Goal: Transaction & Acquisition: Purchase product/service

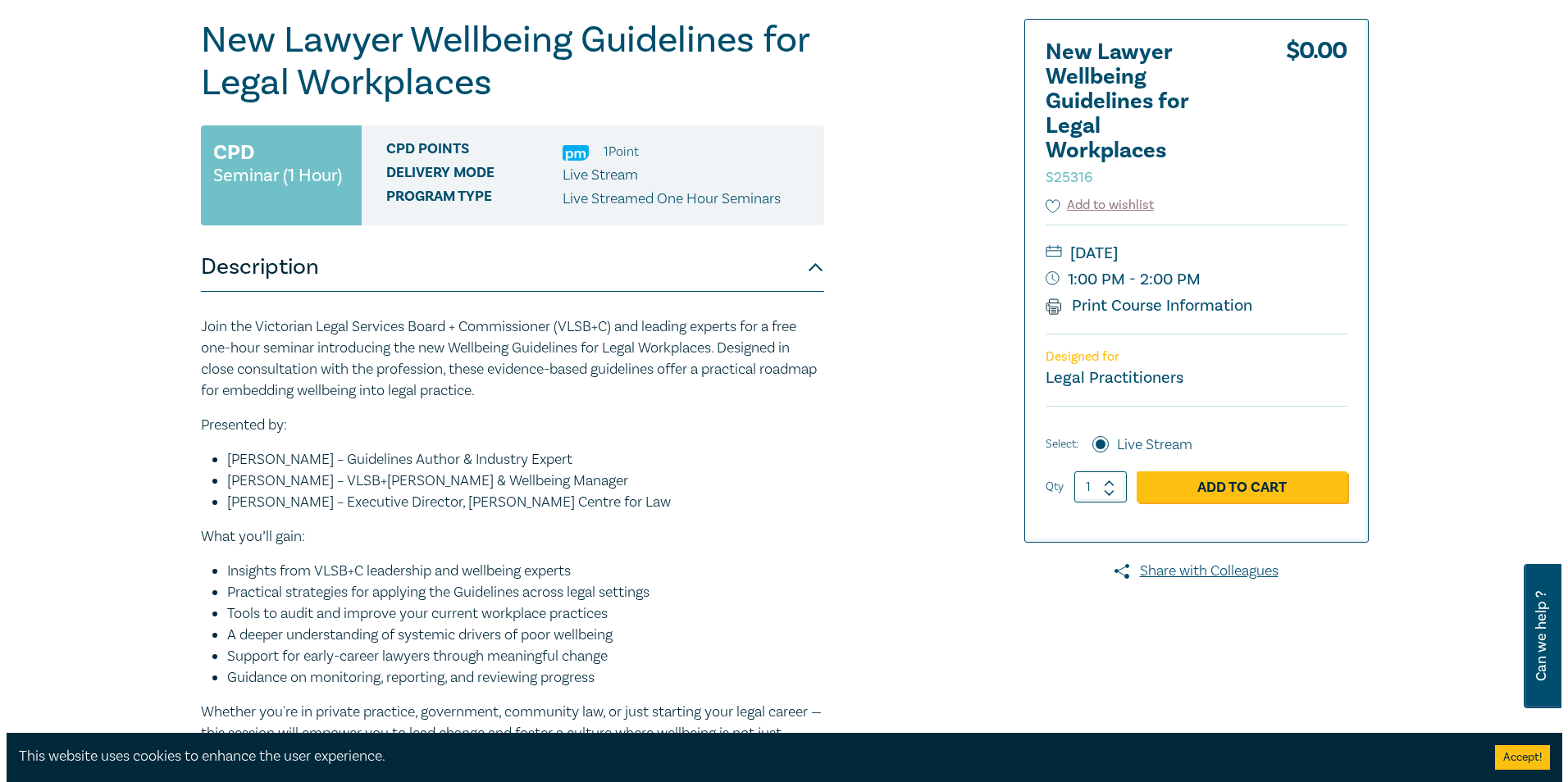
scroll to position [246, 0]
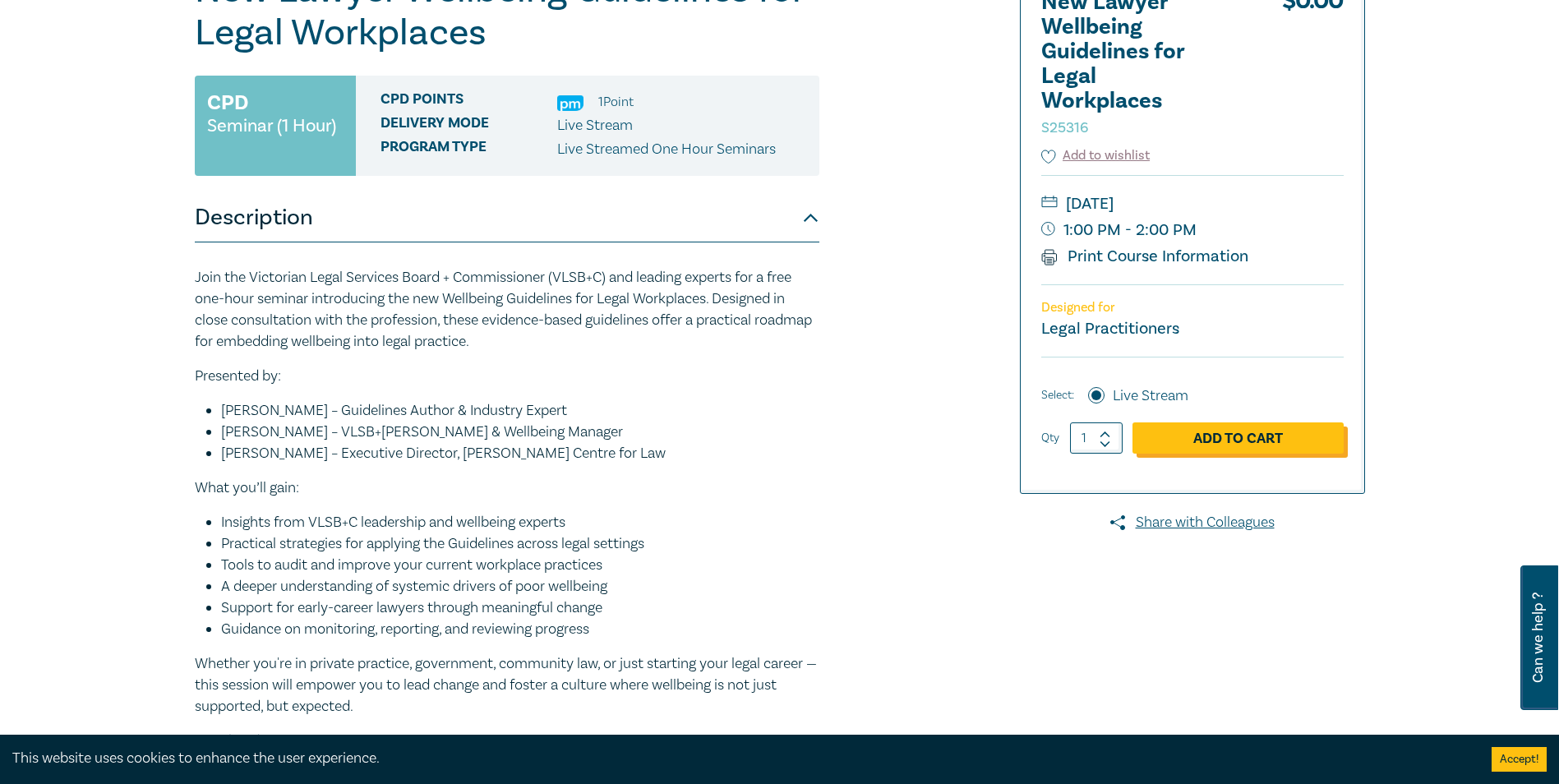
click at [1195, 445] on link "Add to Cart" at bounding box center [1238, 438] width 211 height 31
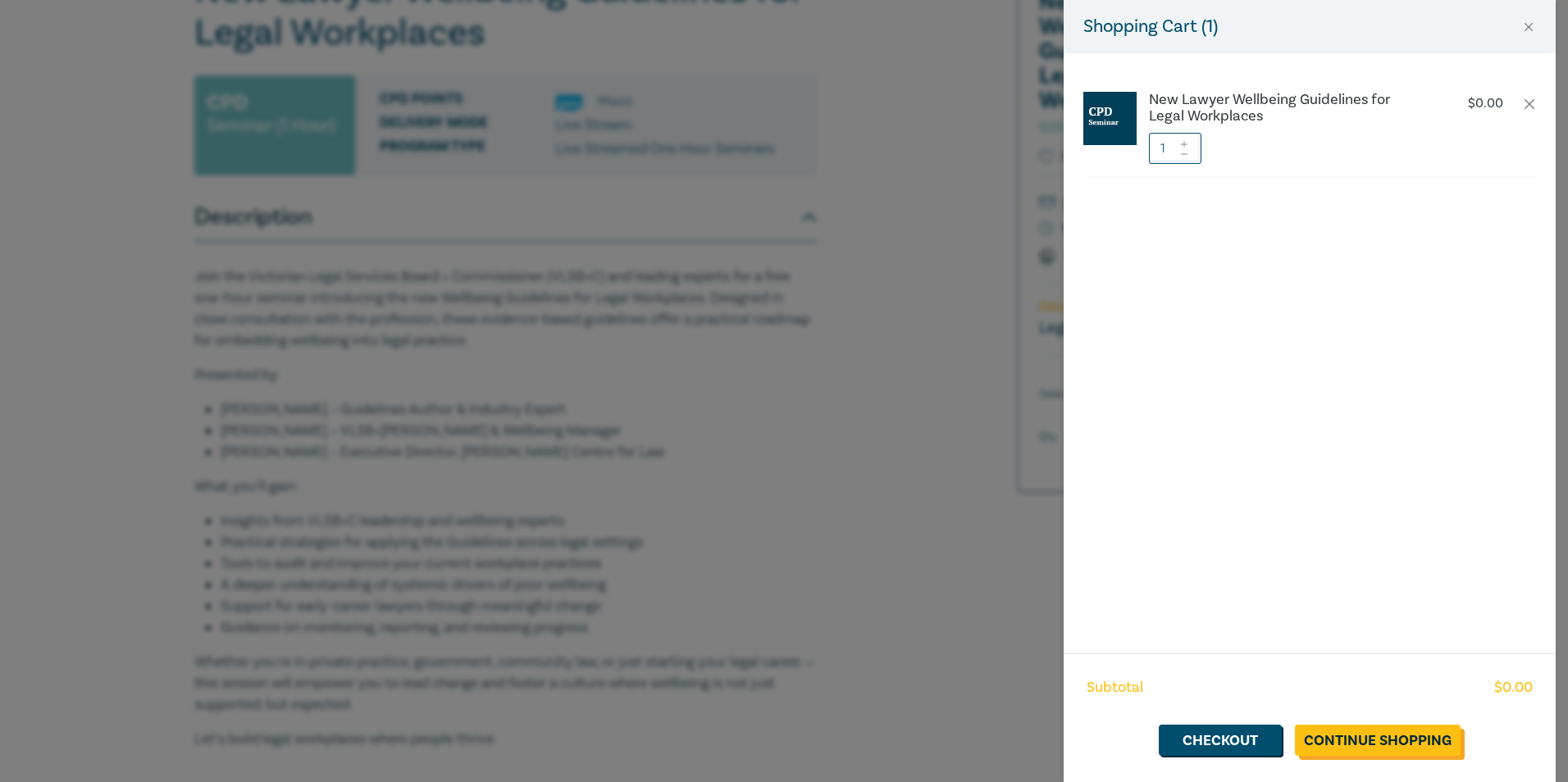
click at [1389, 740] on link "Continue Shopping" at bounding box center [1377, 740] width 166 height 31
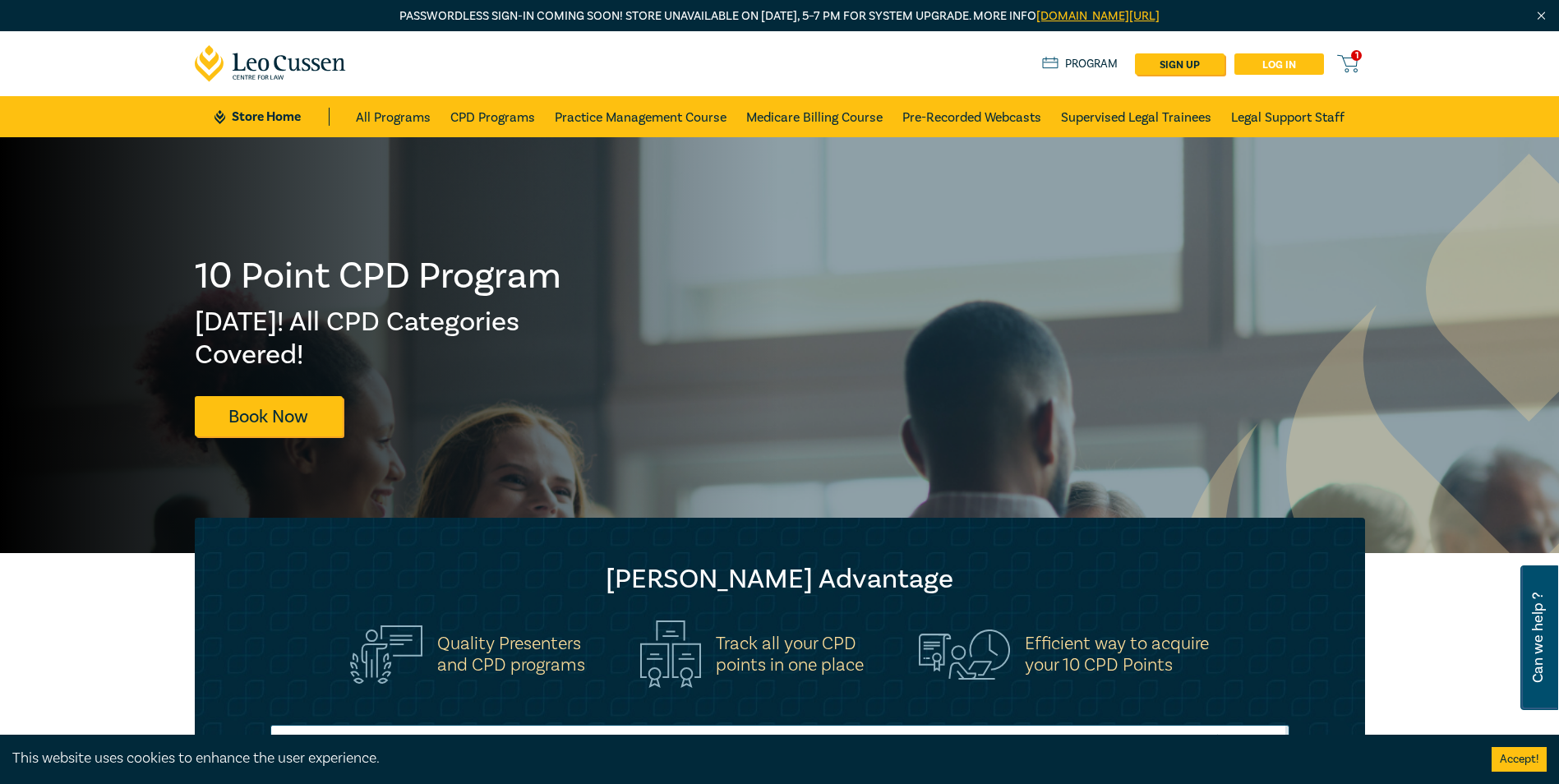
click at [1270, 65] on link "Log in" at bounding box center [1280, 64] width 90 height 22
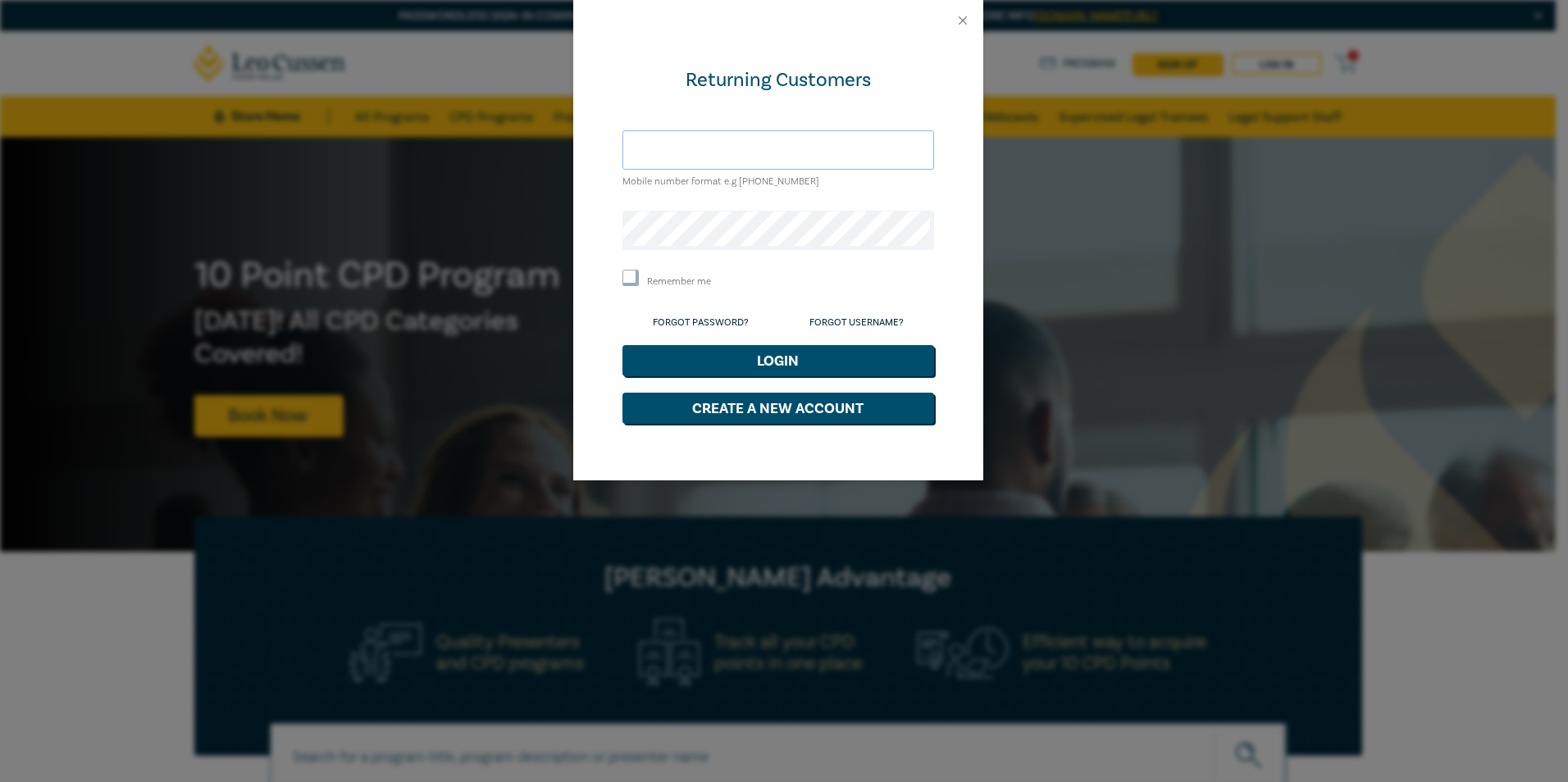
click at [736, 141] on input "text" at bounding box center [778, 150] width 311 height 40
type input "joanna@purcell-law.com.au"
click at [720, 322] on link "Forgot Password?" at bounding box center [701, 322] width 96 height 12
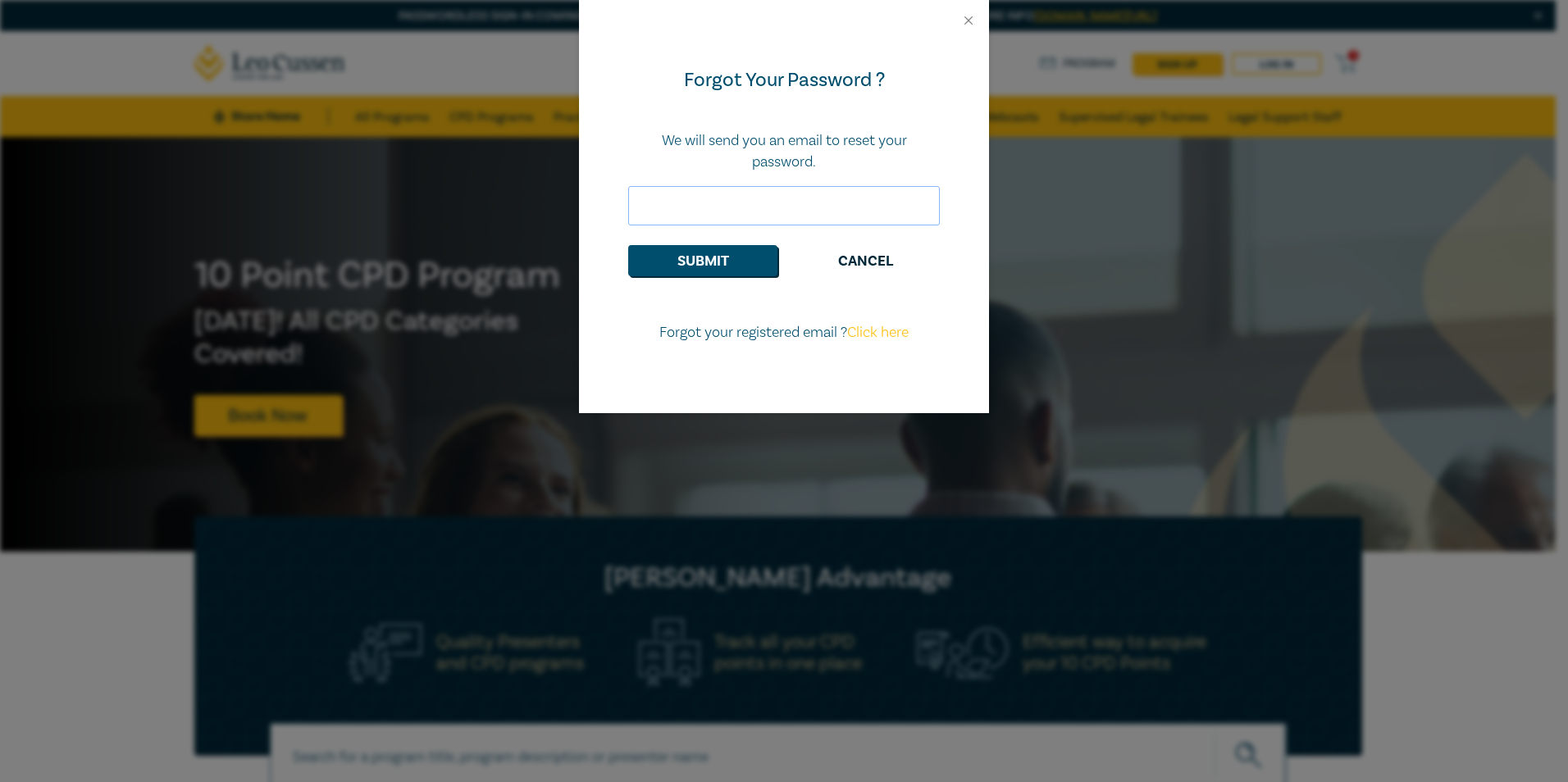
click at [718, 206] on input "email" at bounding box center [784, 206] width 311 height 40
type input "joanna@purcell-law.com.au"
click at [721, 254] on button "Submit" at bounding box center [703, 260] width 150 height 31
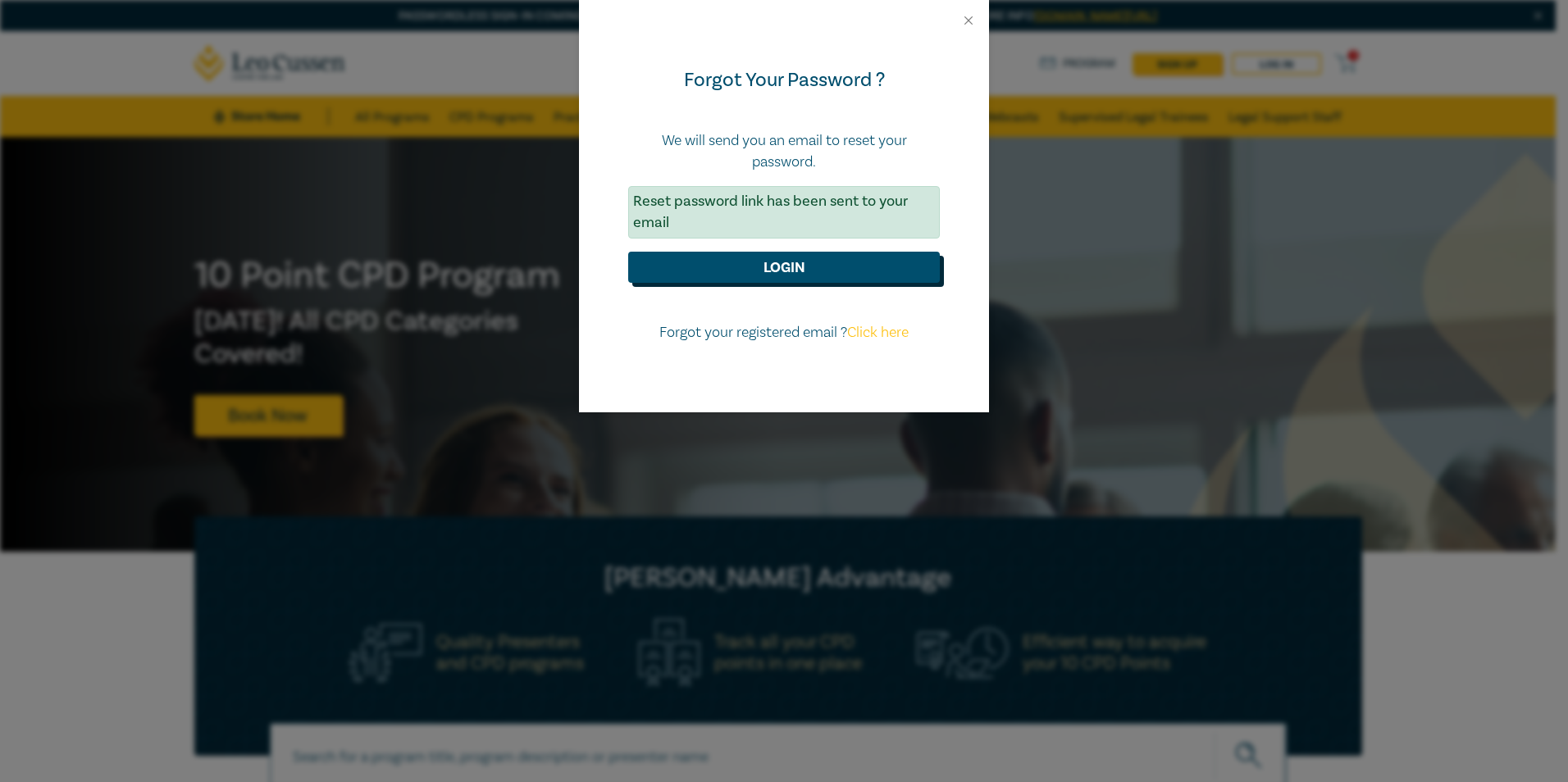
click at [779, 262] on button "Login" at bounding box center [784, 267] width 311 height 31
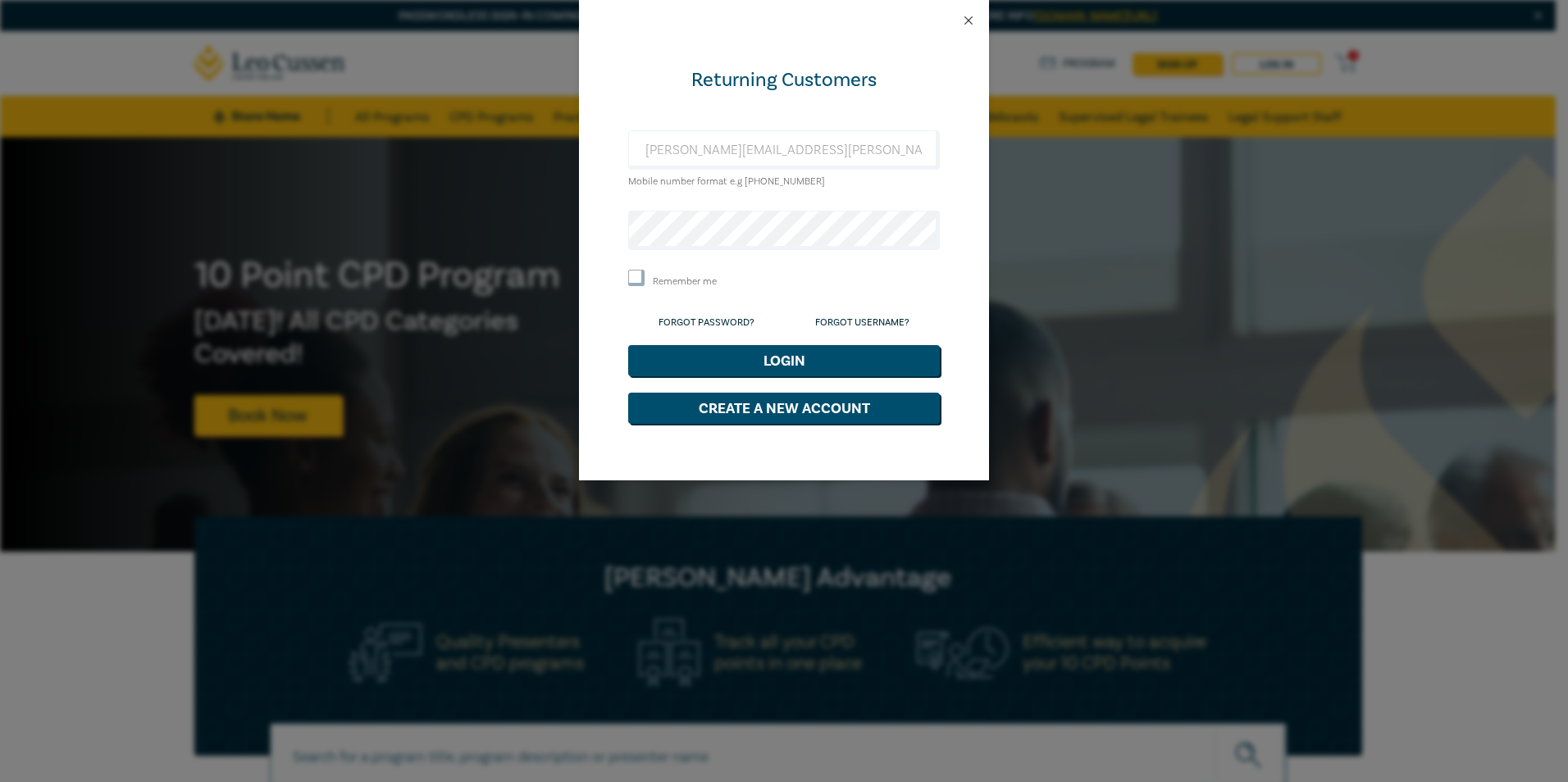
click at [975, 16] on div at bounding box center [783, 21] width 410 height 41
click at [968, 22] on button "Close" at bounding box center [968, 20] width 15 height 15
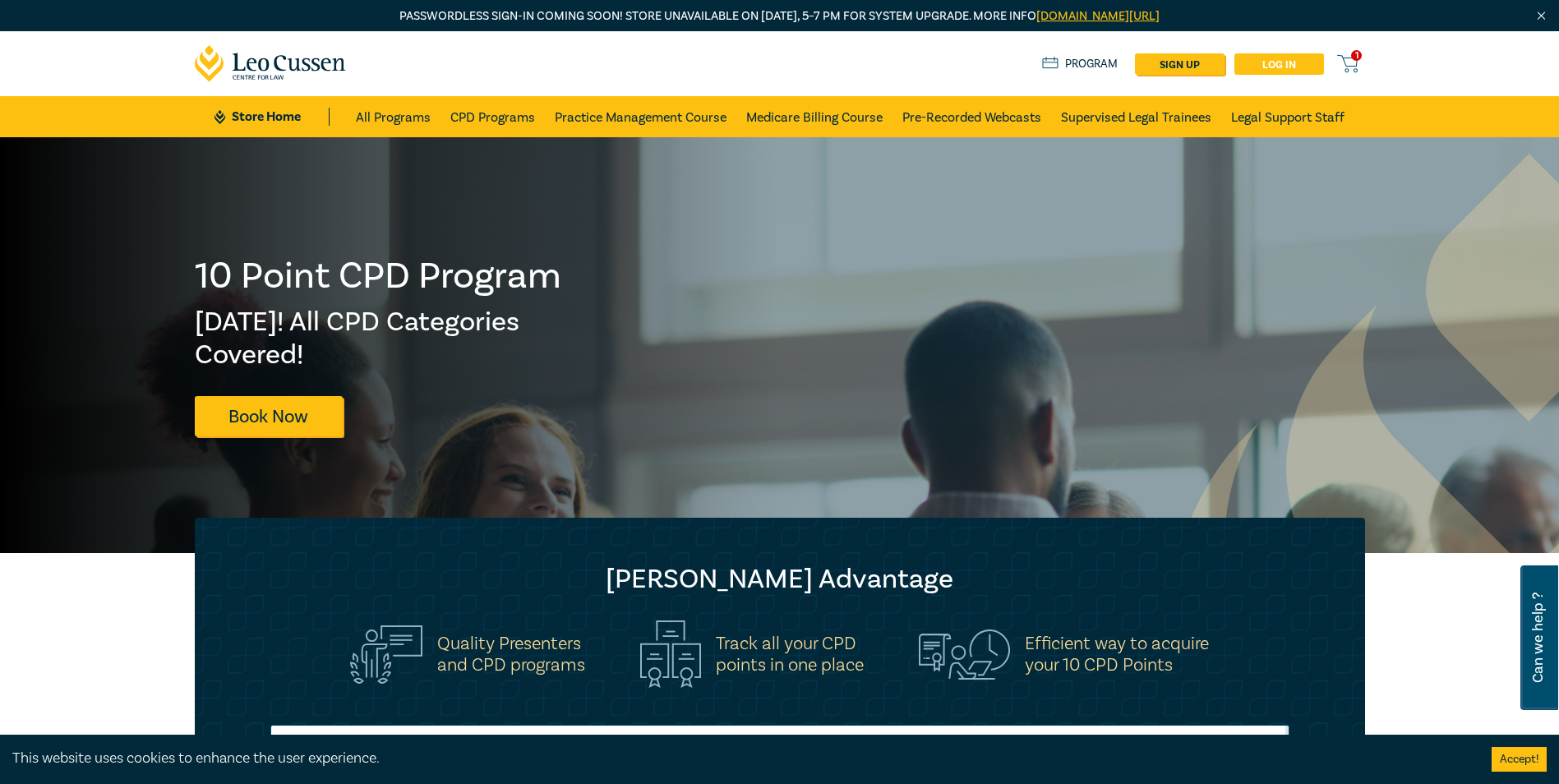
click at [1279, 65] on link "Log in" at bounding box center [1280, 64] width 90 height 22
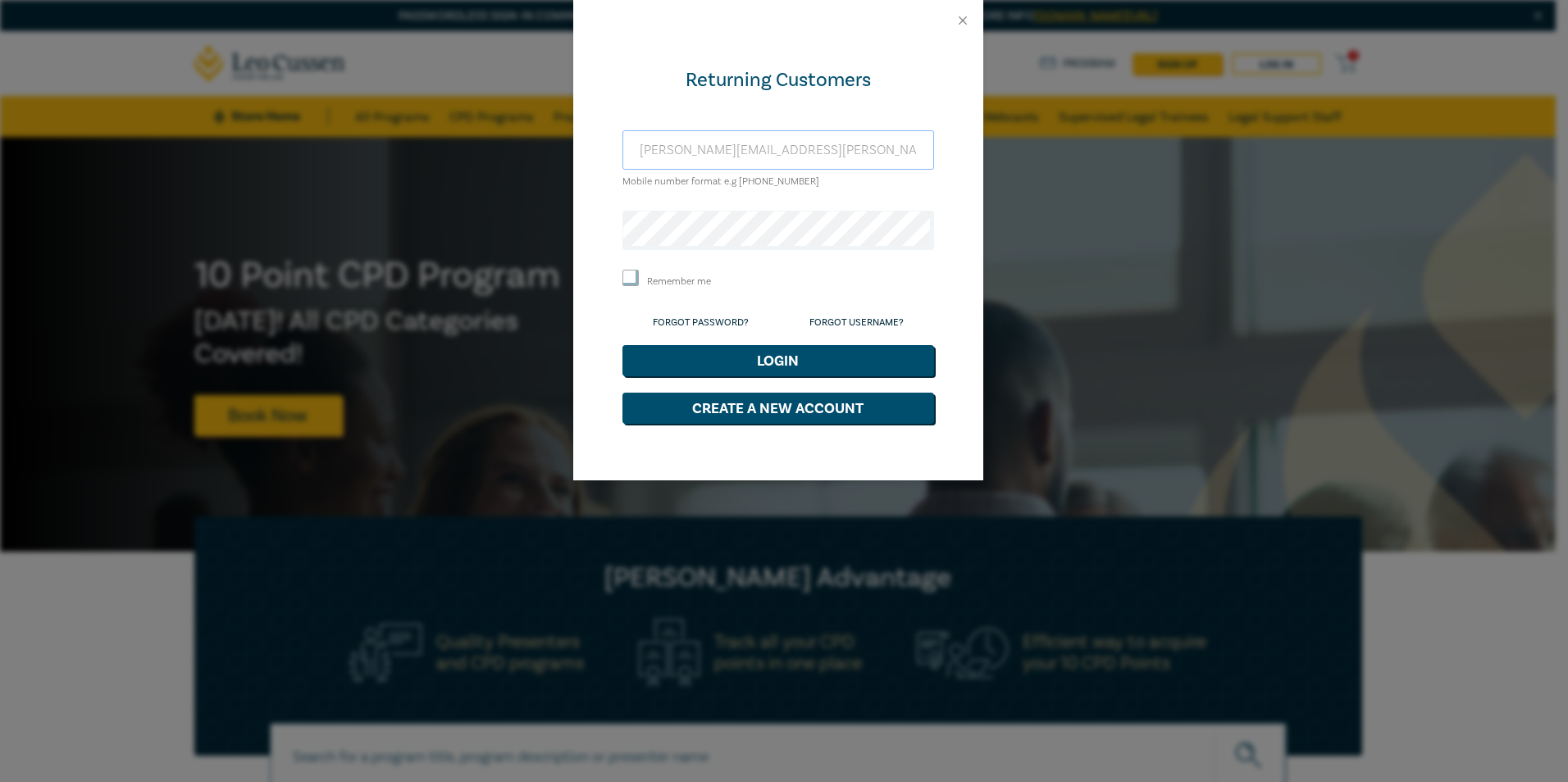
click at [716, 150] on input "joanna@purcell-law.com.au" at bounding box center [778, 150] width 311 height 40
click at [627, 270] on input "Remember me" at bounding box center [630, 278] width 16 height 16
checkbox input "true"
click at [960, 20] on button "Close" at bounding box center [962, 20] width 15 height 15
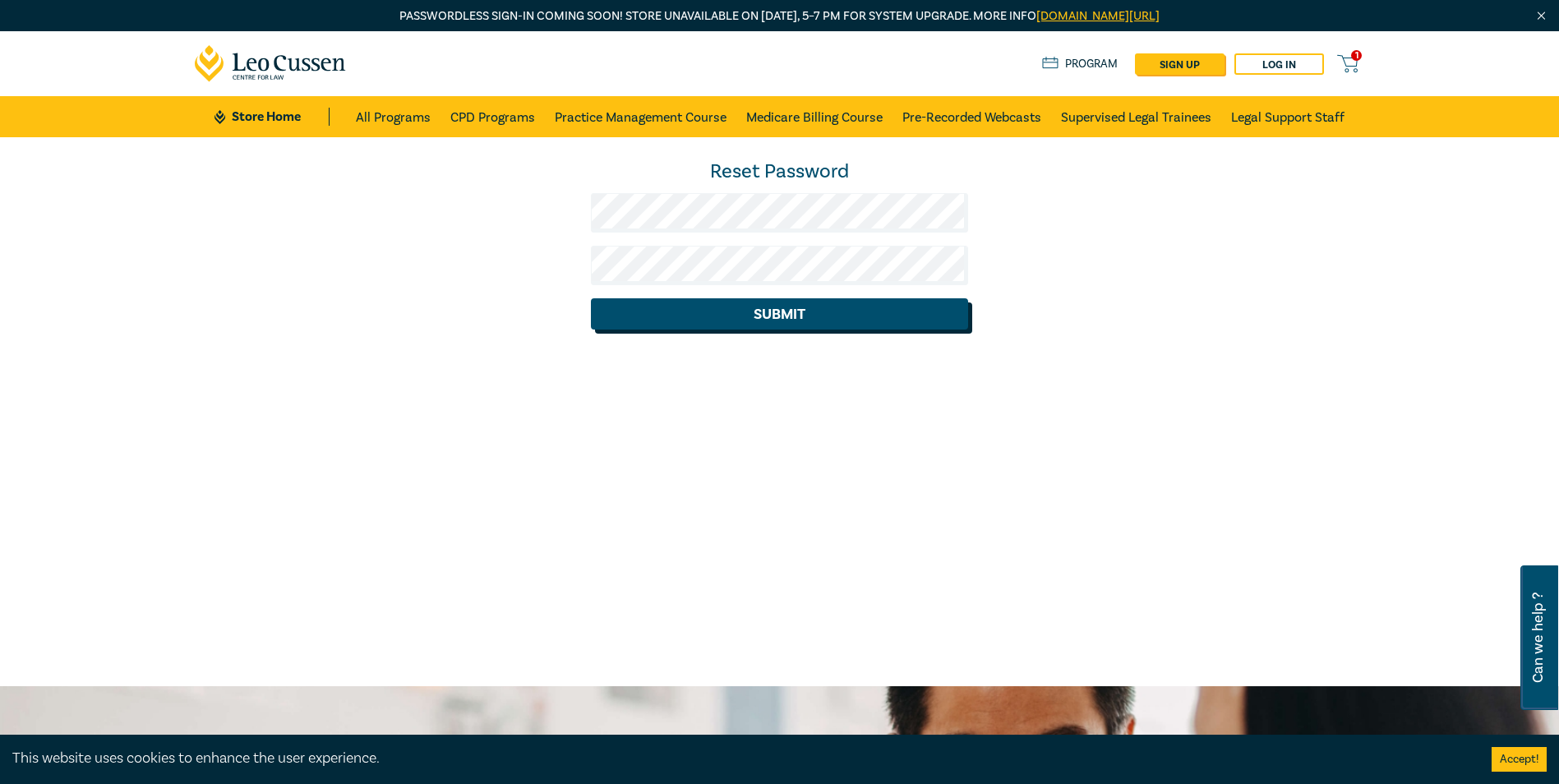
click at [789, 316] on button "Submit" at bounding box center [780, 314] width 377 height 31
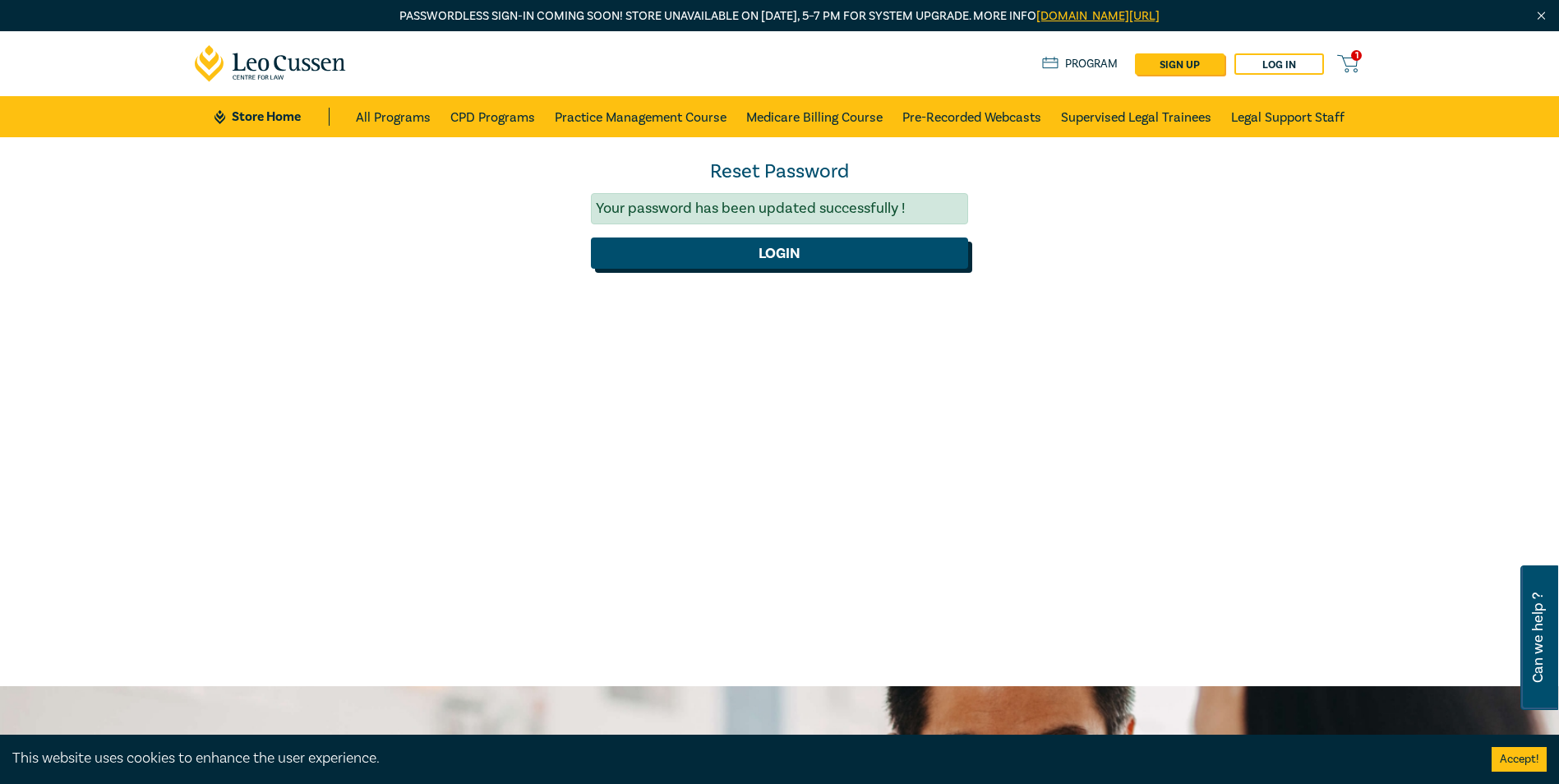
drag, startPoint x: 1514, startPoint y: 9, endPoint x: 860, endPoint y: 256, distance: 699.1
click at [889, 306] on div "Reset Password Your password has been updated successfully ! Login" at bounding box center [779, 411] width 1559 height 549
click at [833, 250] on button "Login" at bounding box center [780, 253] width 377 height 31
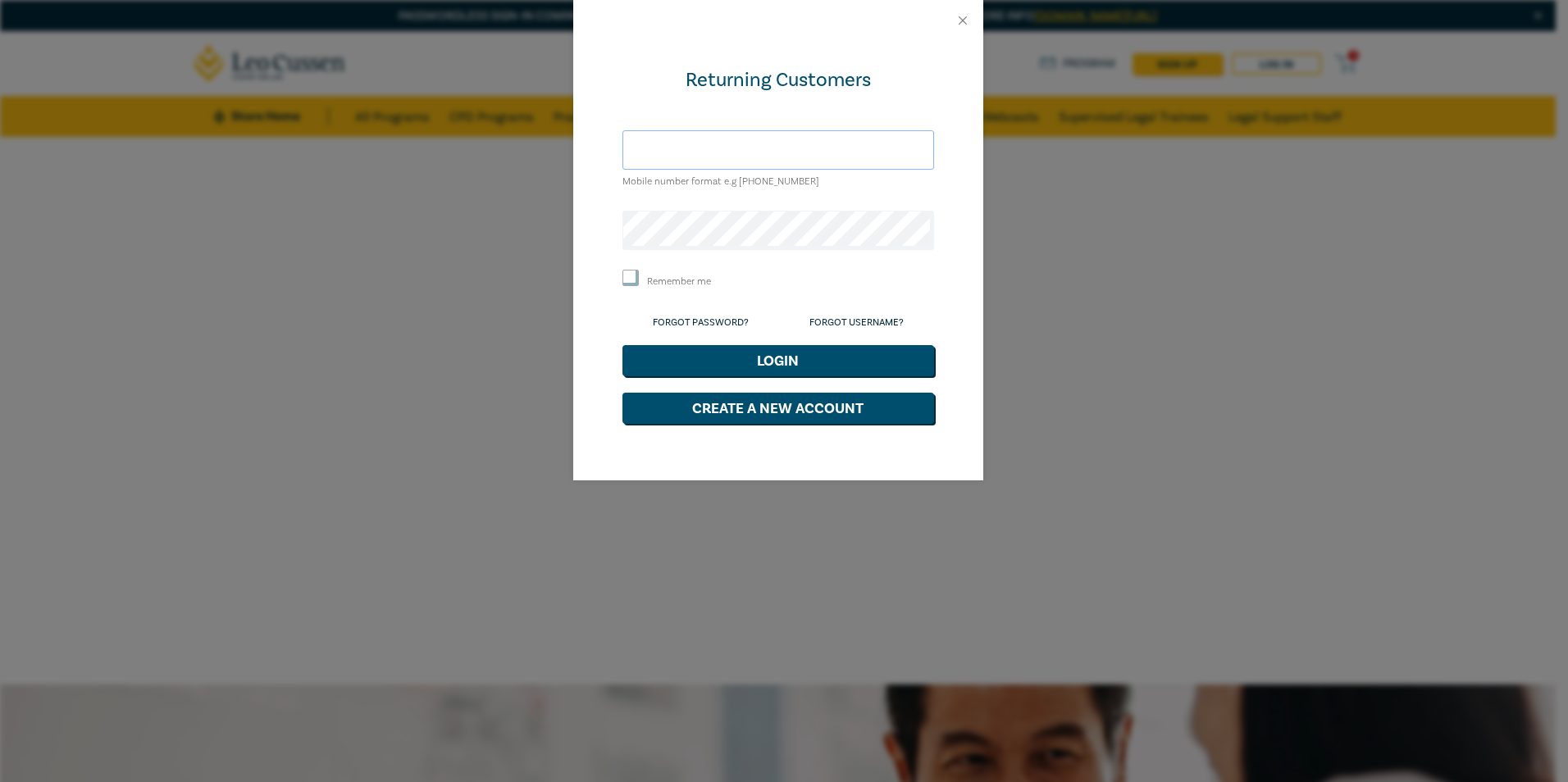
click at [717, 155] on input "text" at bounding box center [778, 150] width 311 height 40
type input "joanna@purcell-law.com.au"
click at [679, 281] on label "Remember me" at bounding box center [679, 282] width 64 height 14
click at [639, 281] on input "Remember me" at bounding box center [630, 278] width 16 height 16
checkbox input "true"
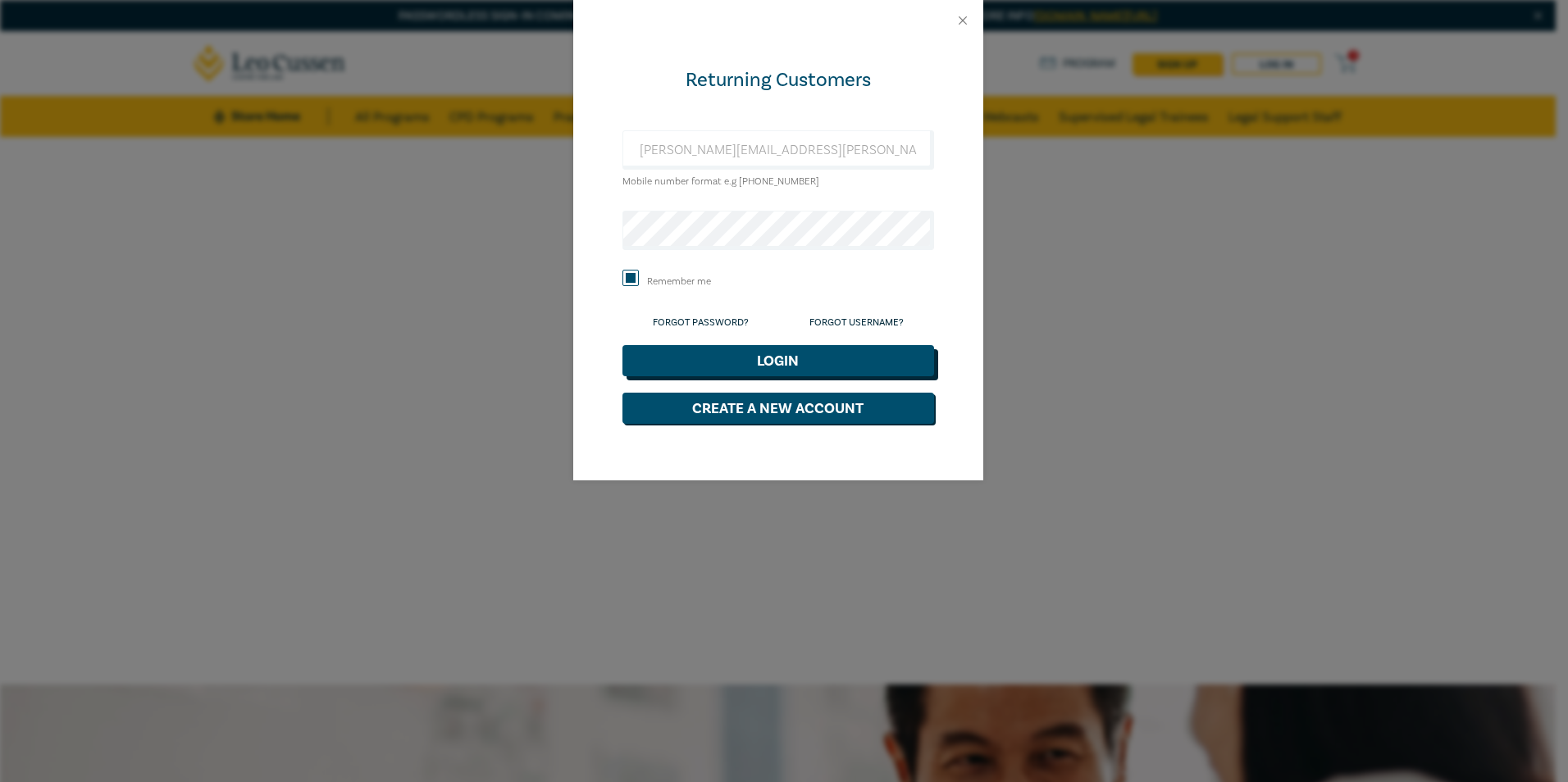
click at [810, 358] on button "Login" at bounding box center [778, 361] width 311 height 31
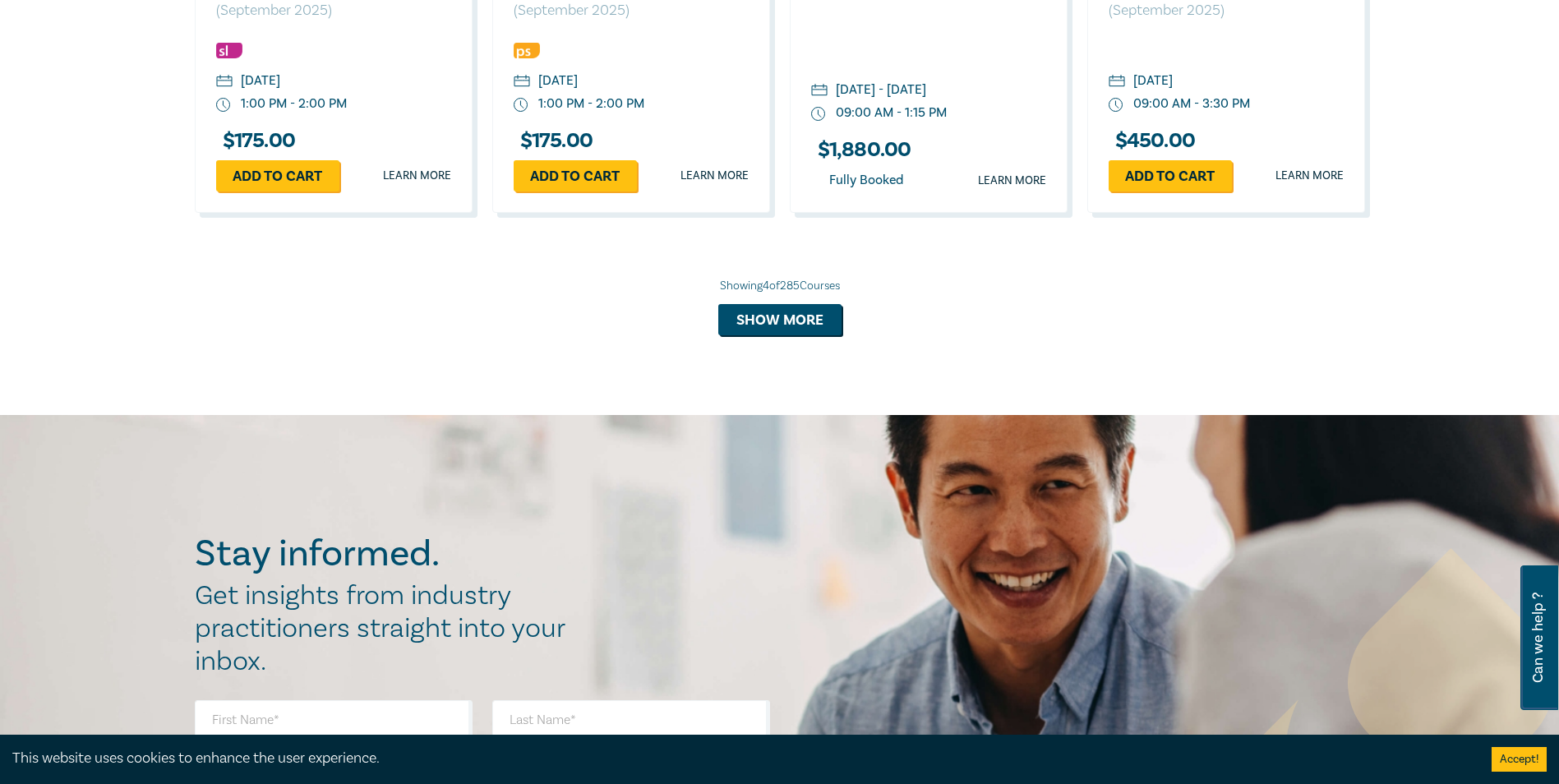
scroll to position [1397, 0]
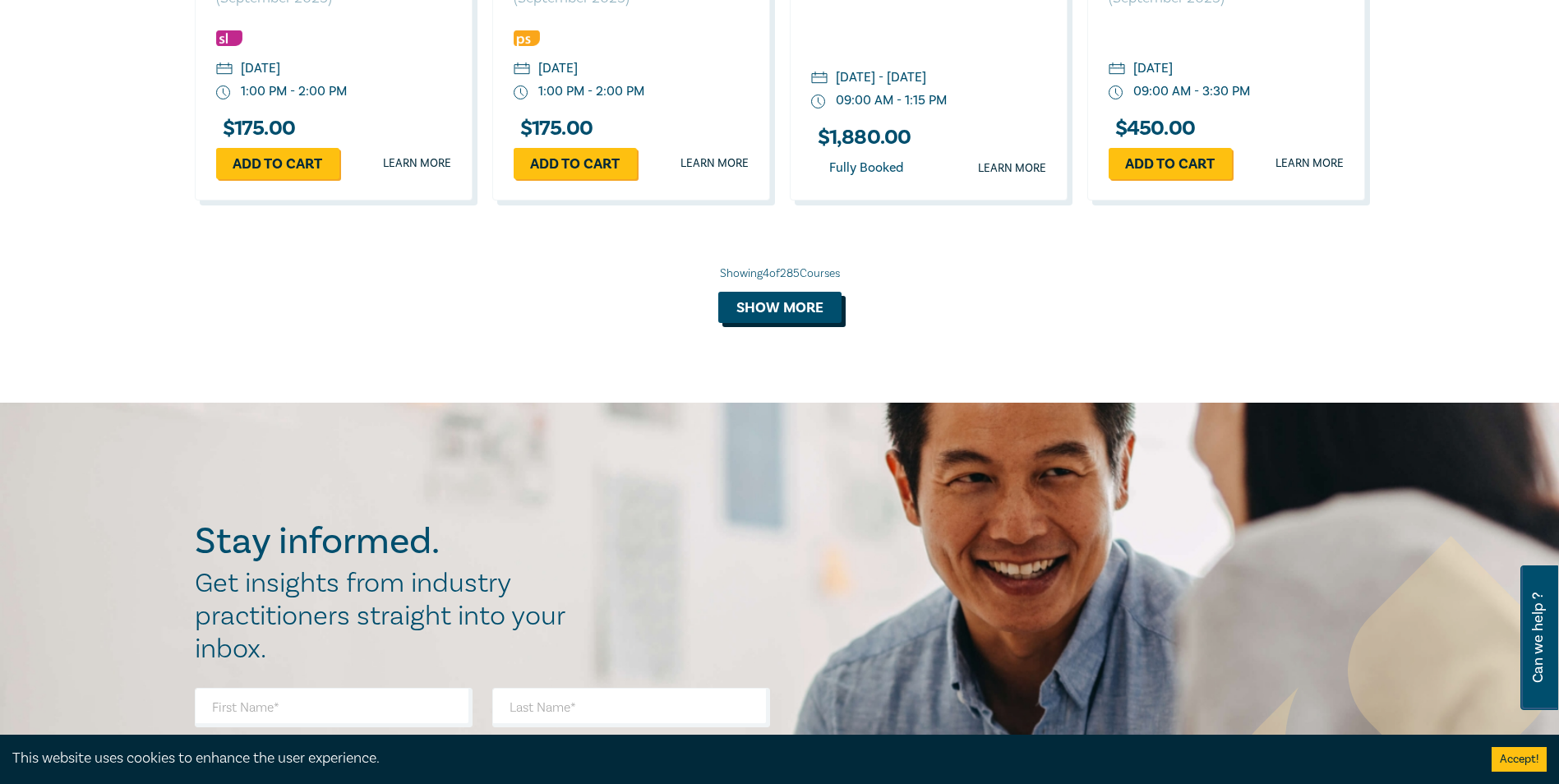
click at [808, 313] on button "Show more" at bounding box center [780, 308] width 123 height 31
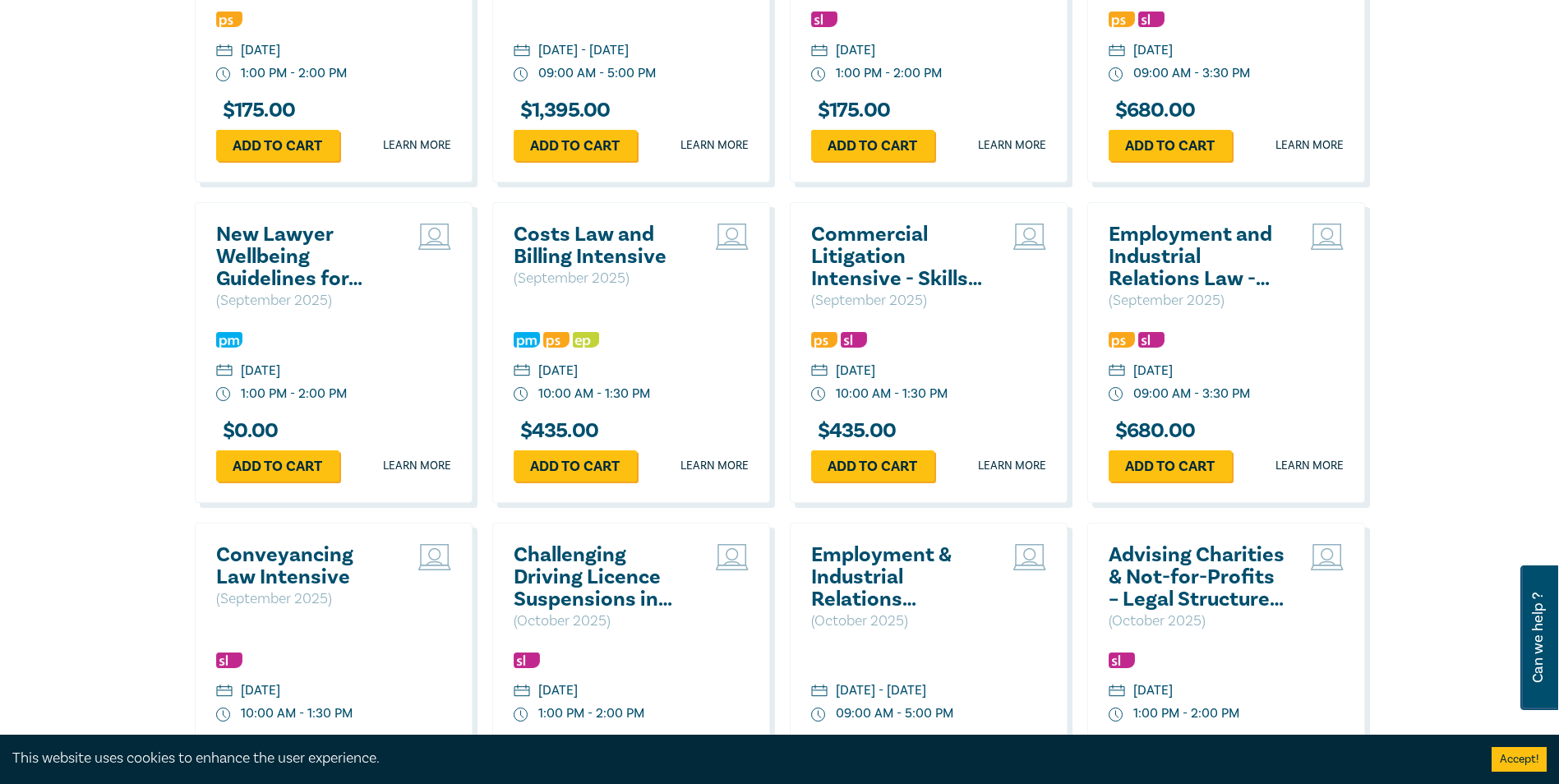
scroll to position [2054, 0]
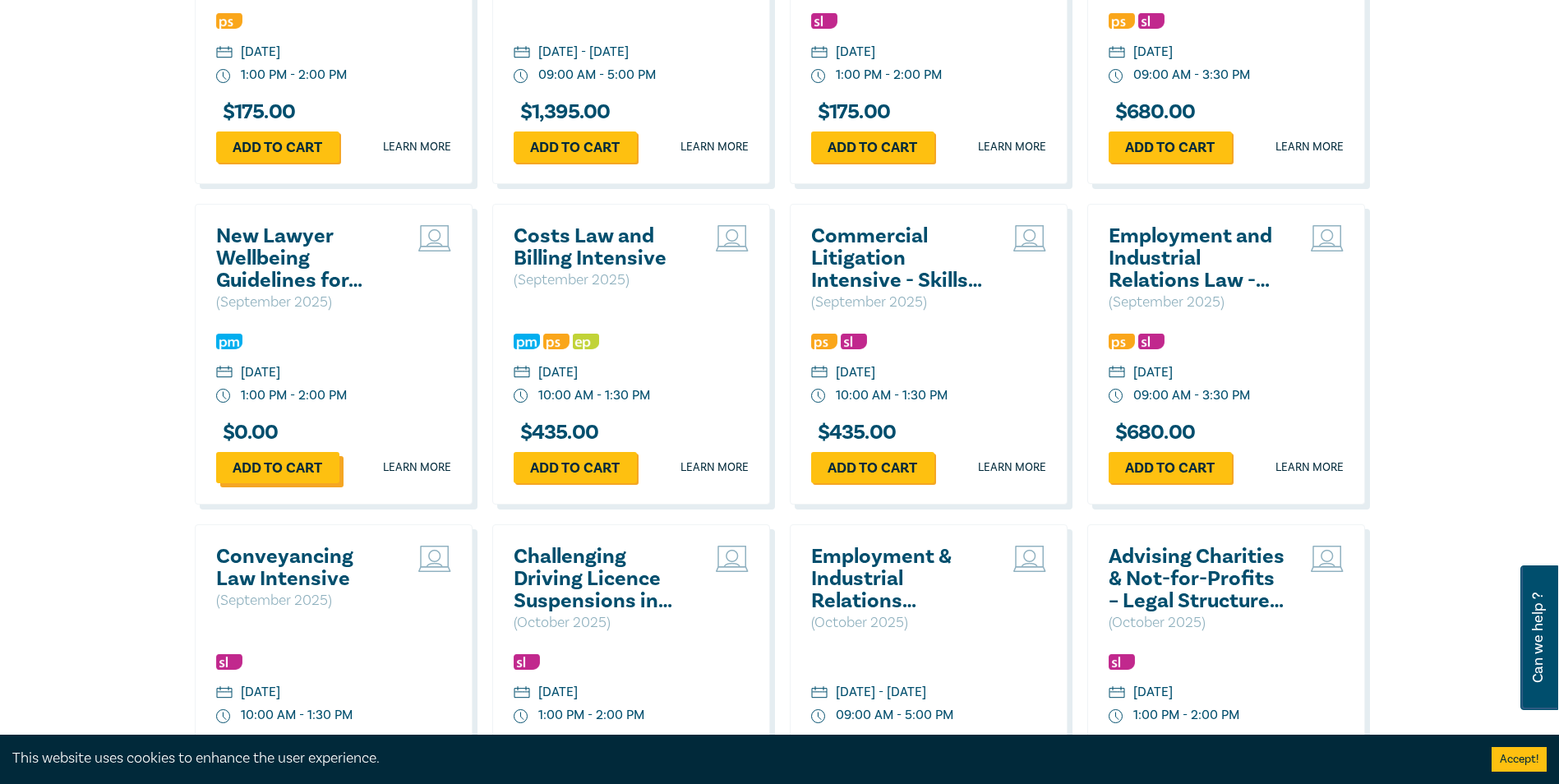
click at [260, 464] on link "Add to cart" at bounding box center [278, 468] width 123 height 31
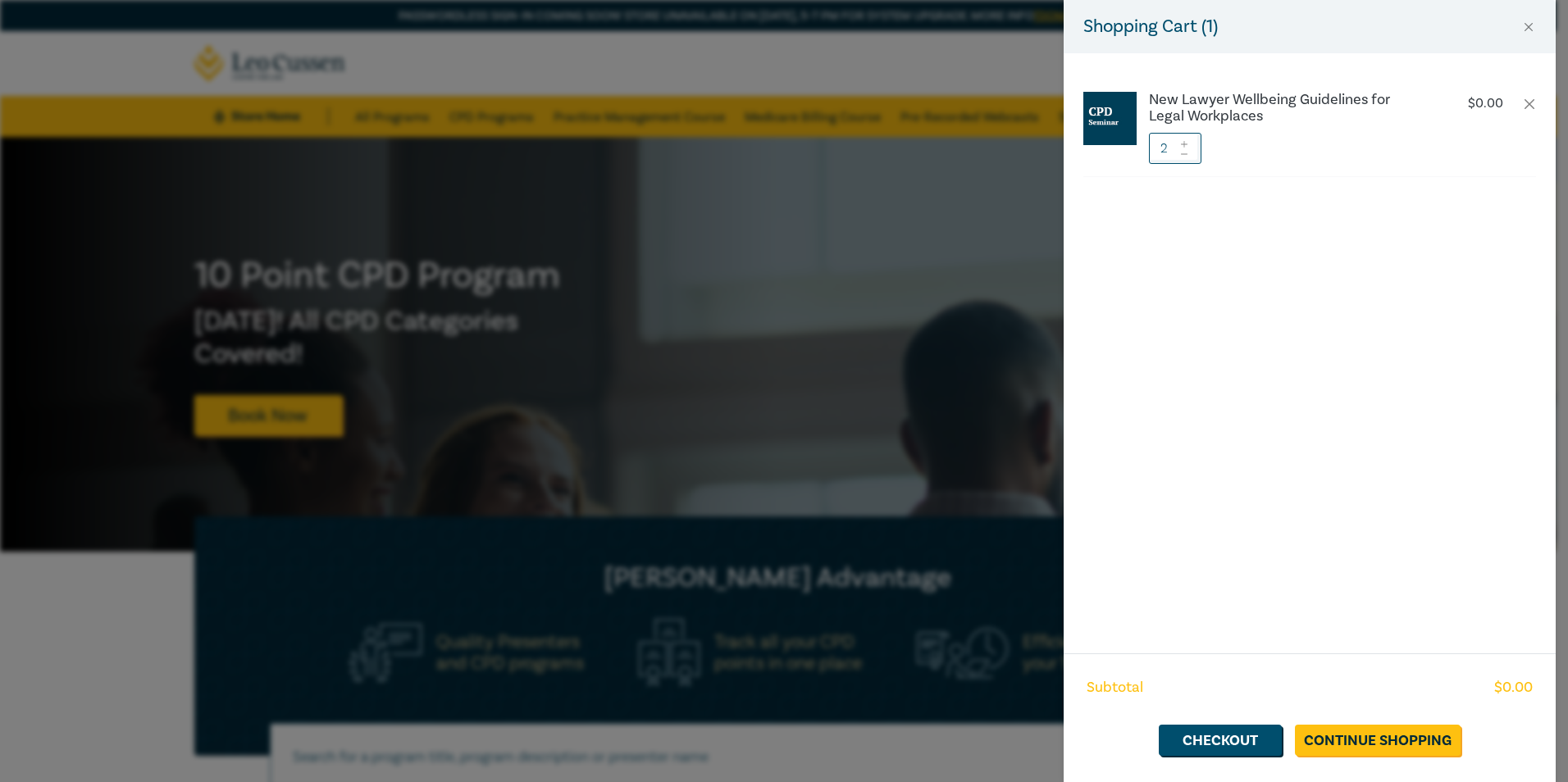
click at [1185, 156] on icon at bounding box center [1184, 154] width 11 height 7
click at [1374, 736] on link "Continue Shopping" at bounding box center [1377, 740] width 166 height 31
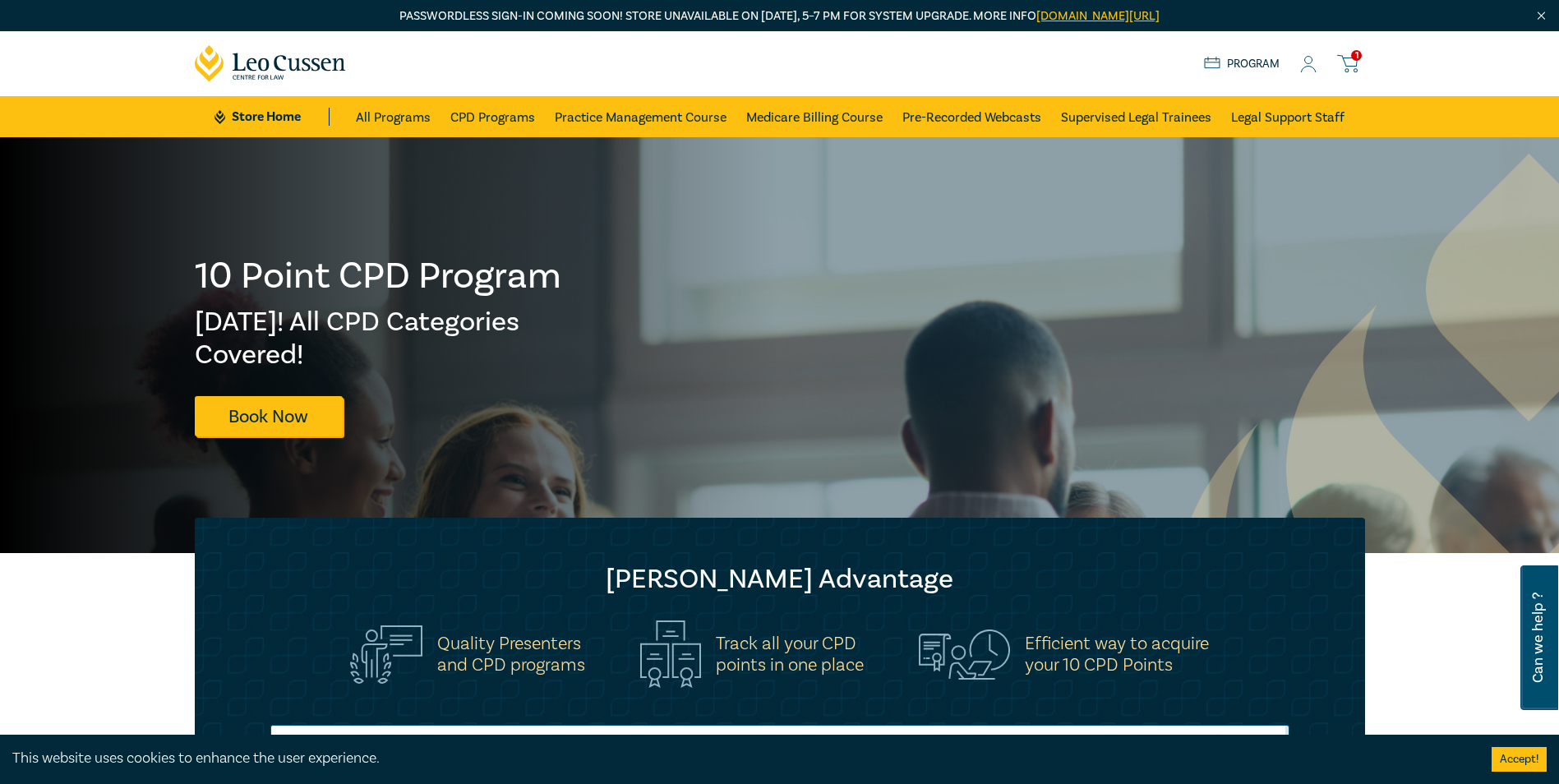
click at [1347, 63] on icon at bounding box center [1348, 64] width 21 height 21
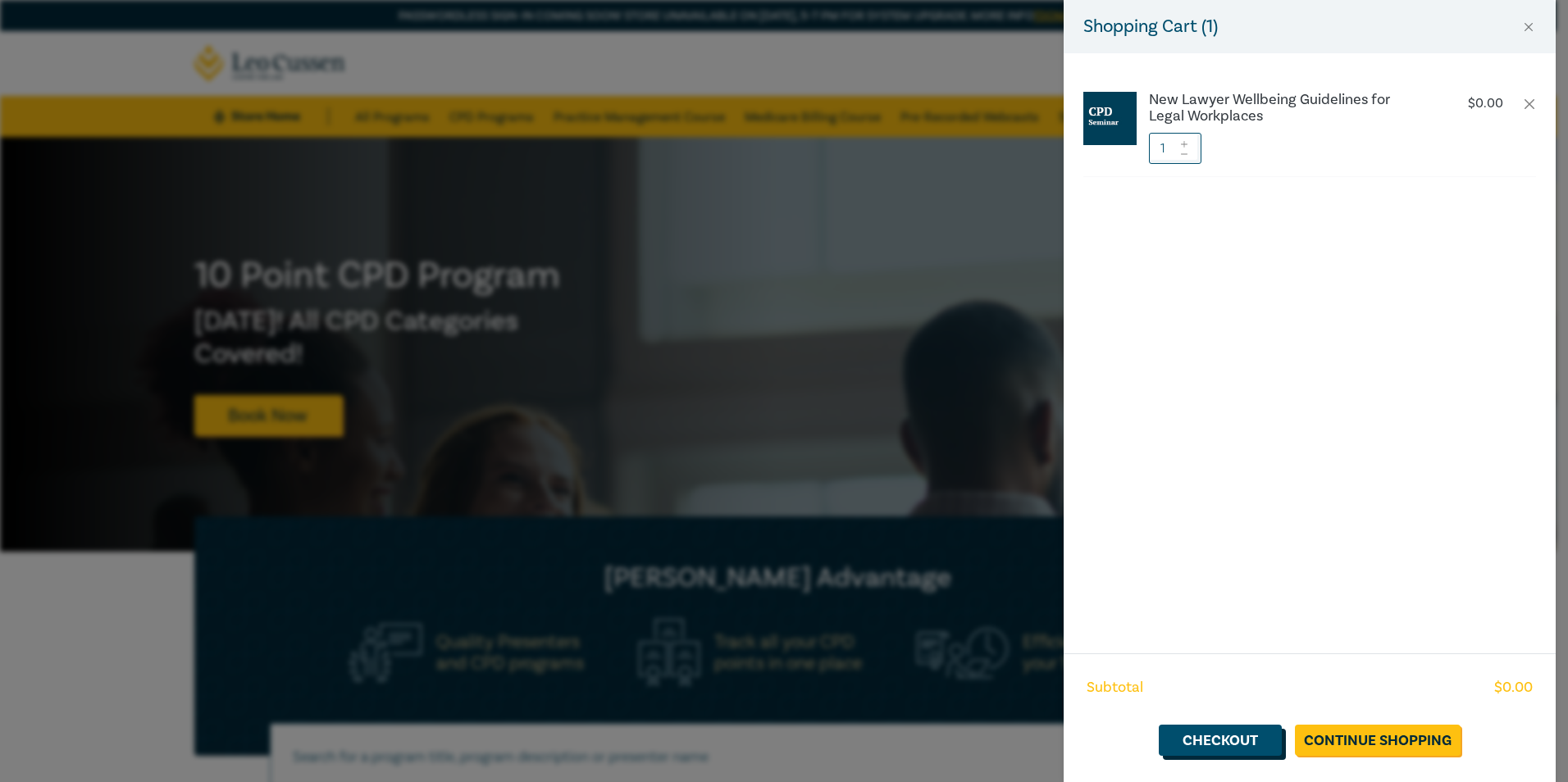
click at [1209, 731] on link "Checkout" at bounding box center [1220, 740] width 123 height 31
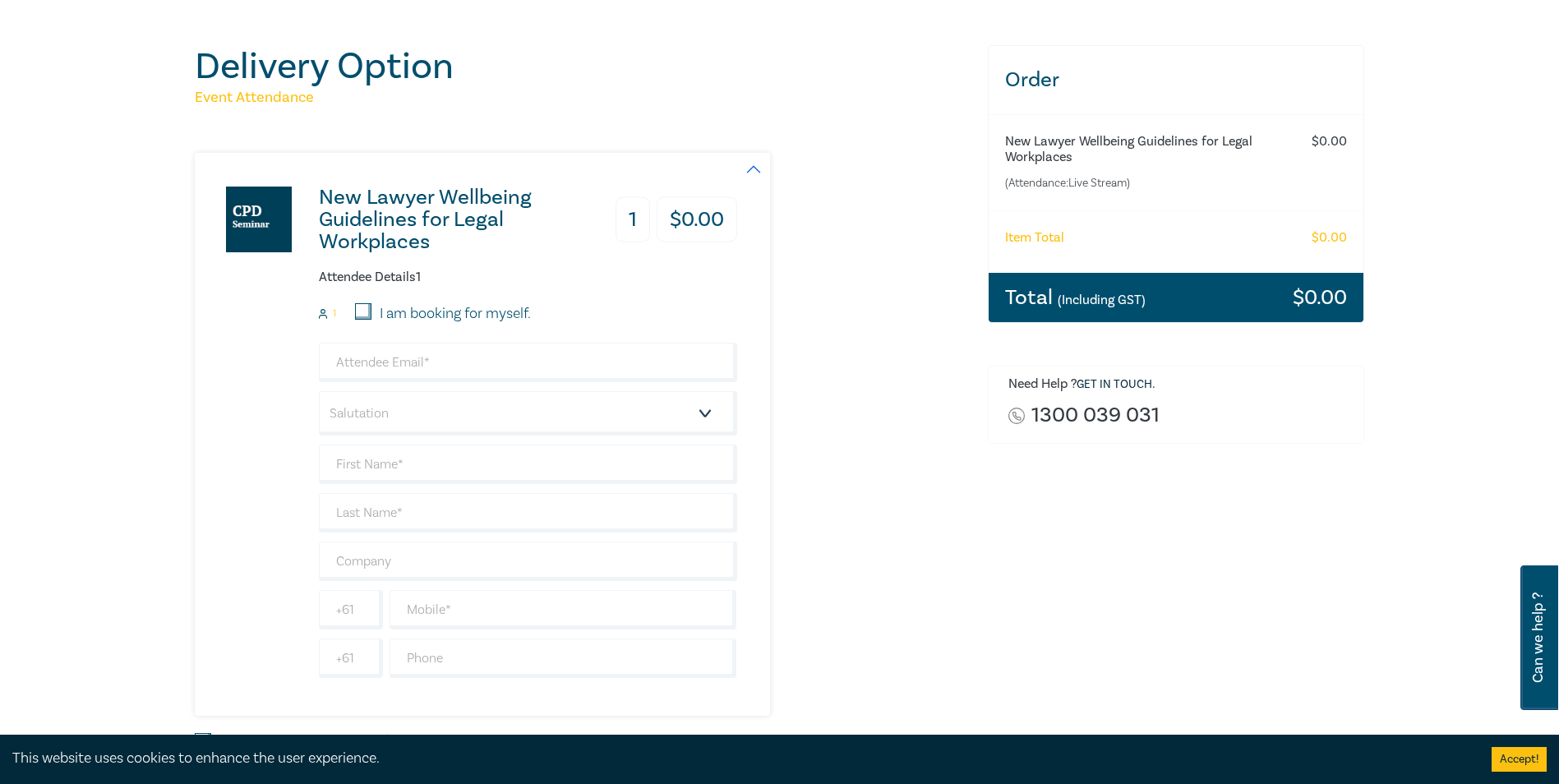
scroll to position [165, 0]
click at [366, 309] on input "I am booking for myself." at bounding box center [363, 309] width 16 height 16
checkbox input "true"
type input "joanna@purcell-law.com.au"
type input "[PERSON_NAME]"
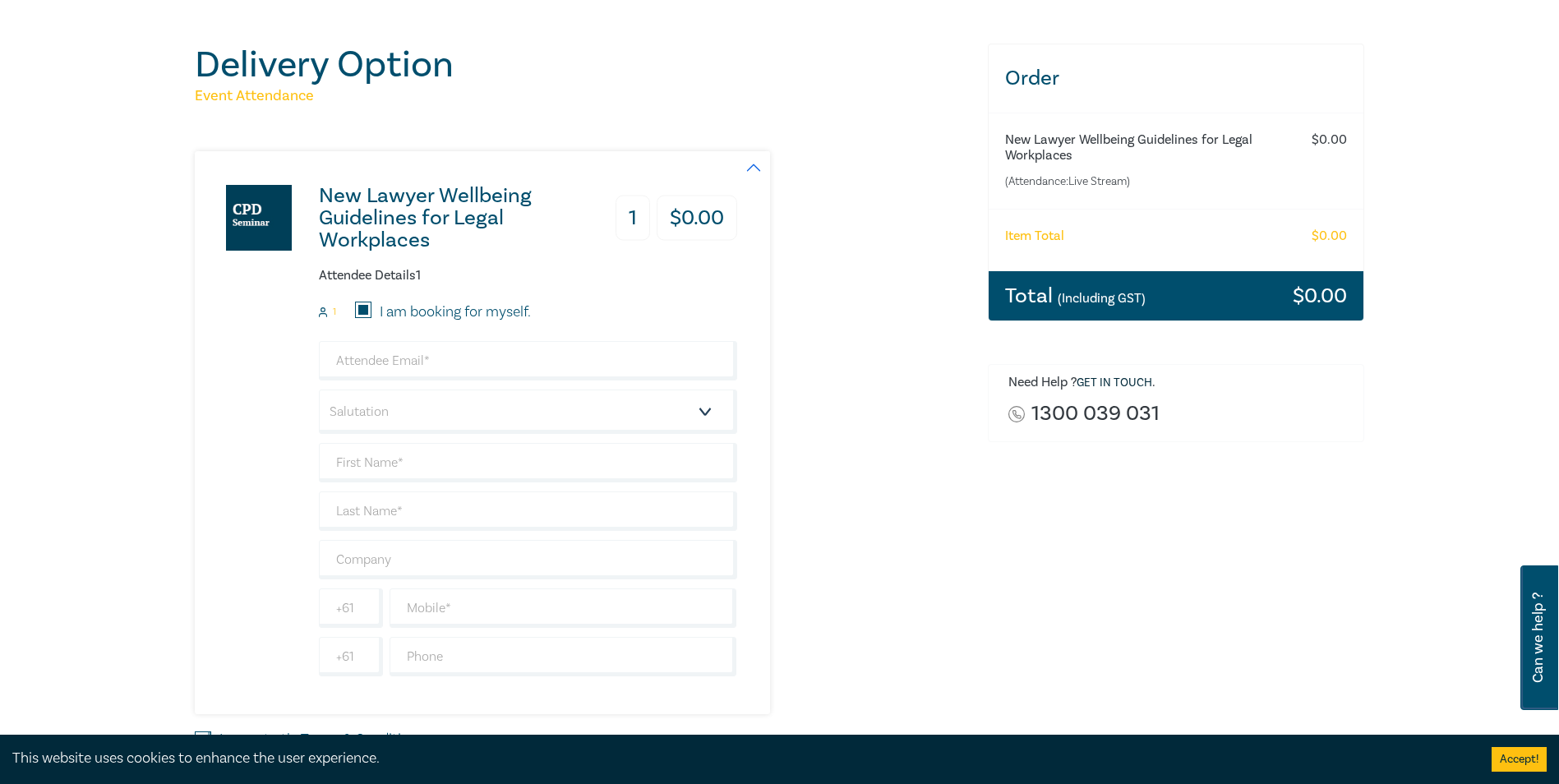
type input "Birch"
type input "[PERSON_NAME] & Associates"
type input "423884101"
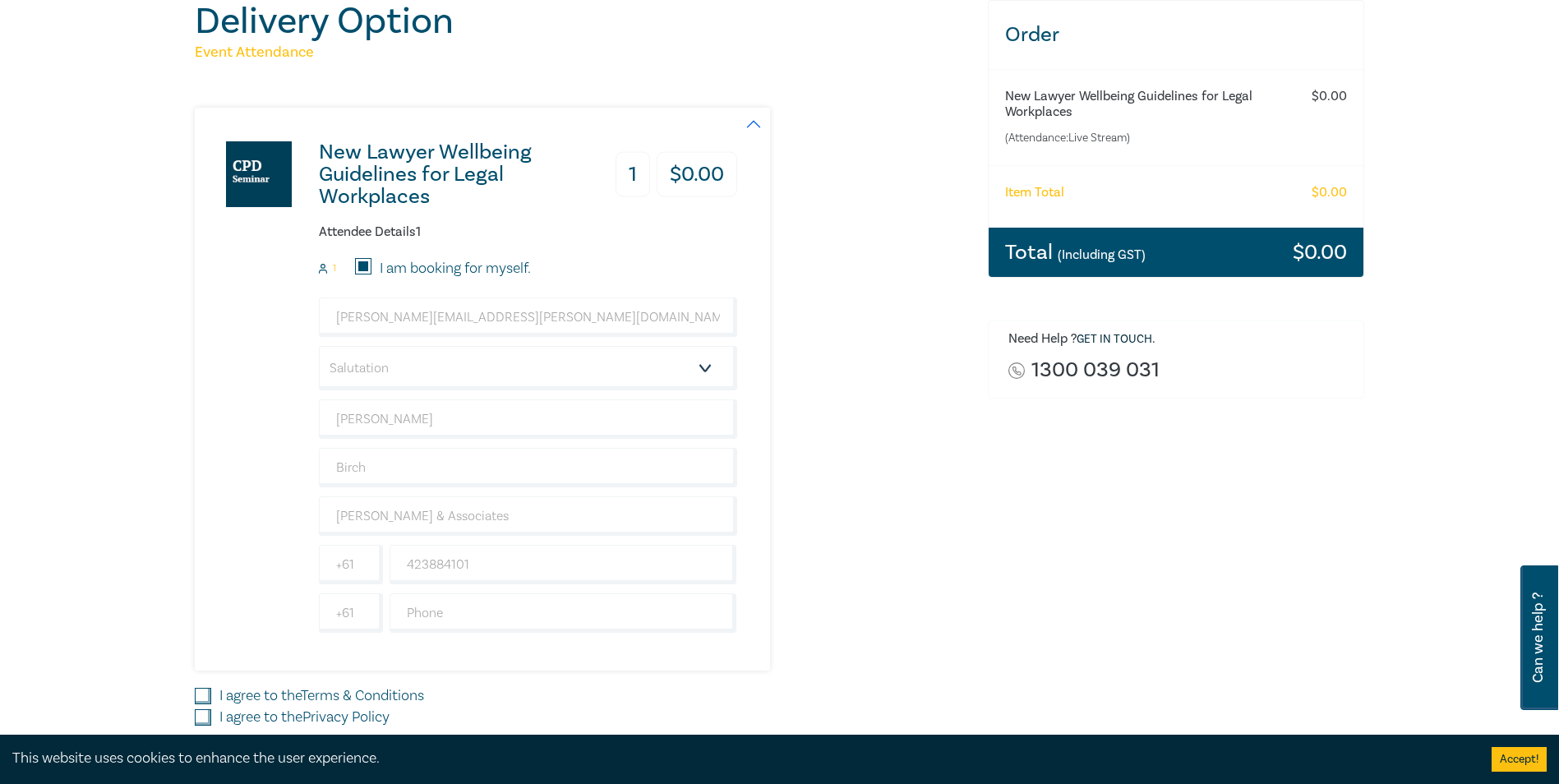
scroll to position [246, 0]
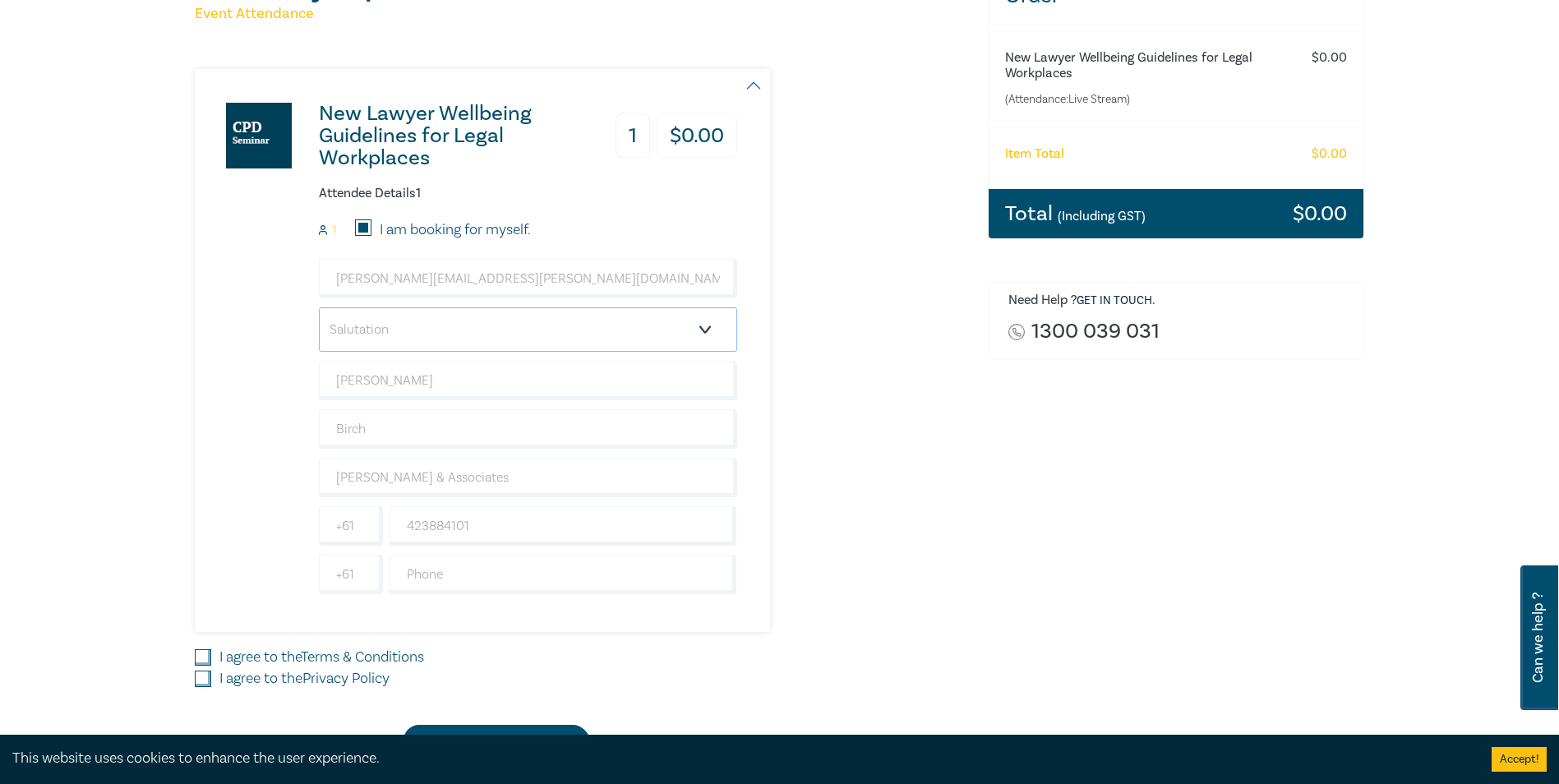
click at [648, 328] on select "Salutation Mr. Mrs. Ms. Miss Dr. Prof. Other" at bounding box center [527, 330] width 418 height 45
select select "Mrs."
click at [319, 308] on select "Salutation Mr. Mrs. Ms. Miss Dr. Prof. Other" at bounding box center [527, 330] width 418 height 45
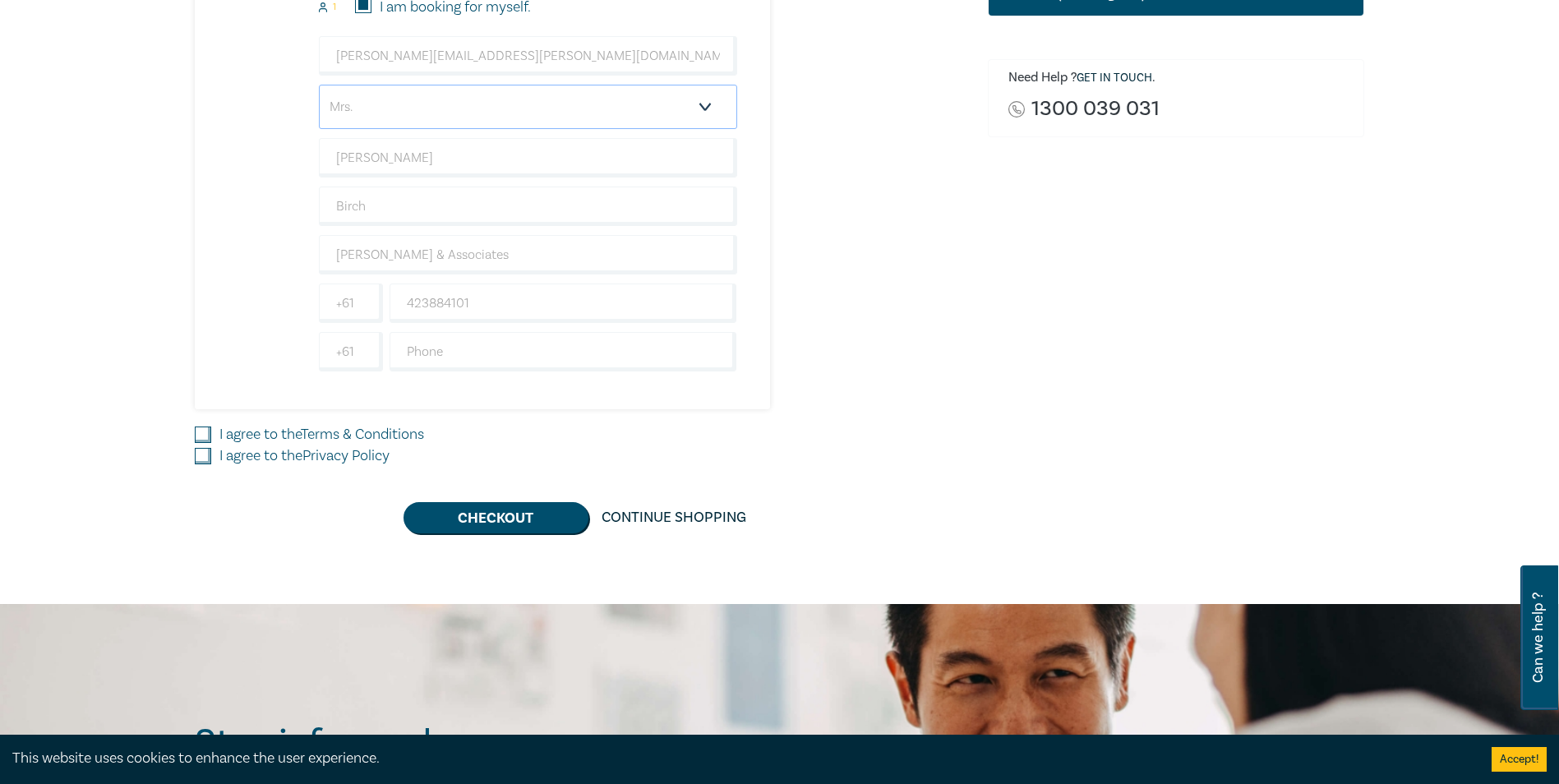
scroll to position [493, 0]
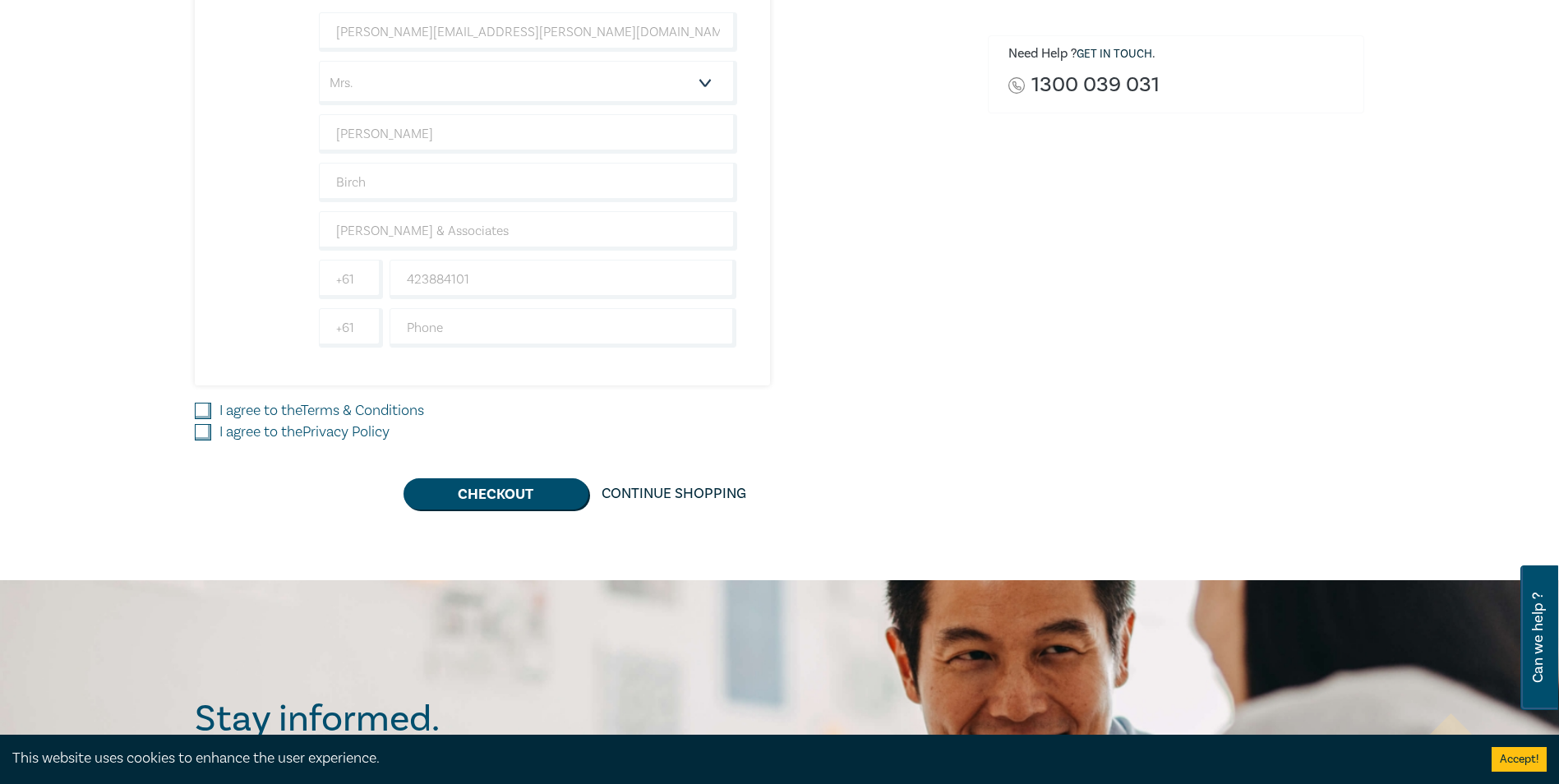
click at [246, 414] on label "I agree to the Terms & Conditions" at bounding box center [321, 410] width 204 height 22
click at [211, 414] on input "I agree to the Terms & Conditions" at bounding box center [203, 410] width 16 height 16
checkbox input "true"
click at [246, 432] on label "I agree to the Privacy Policy" at bounding box center [304, 432] width 170 height 22
click at [211, 432] on input "I agree to the Privacy Policy" at bounding box center [203, 432] width 16 height 16
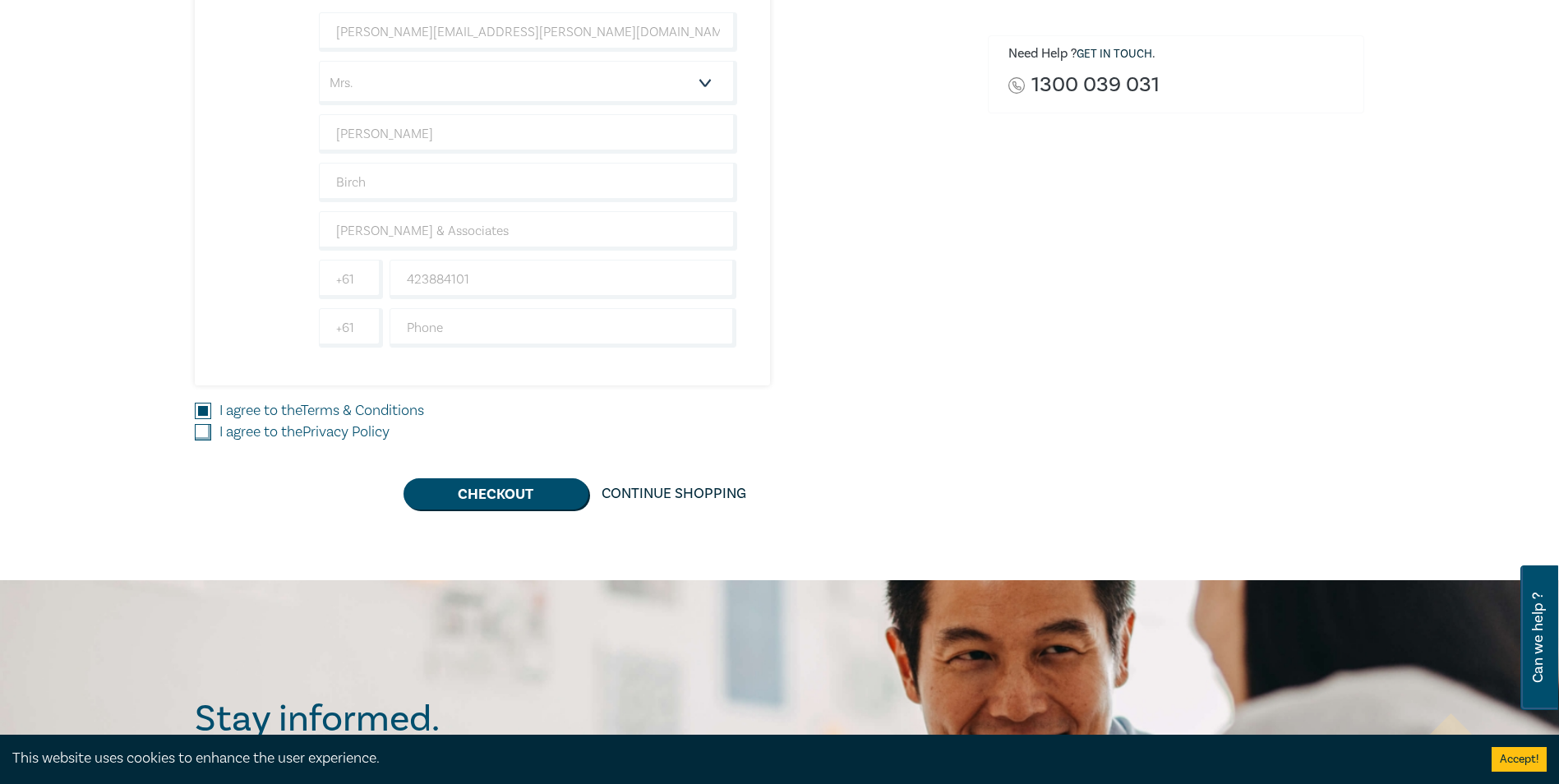
checkbox input "true"
click at [531, 500] on button "Checkout" at bounding box center [496, 494] width 185 height 31
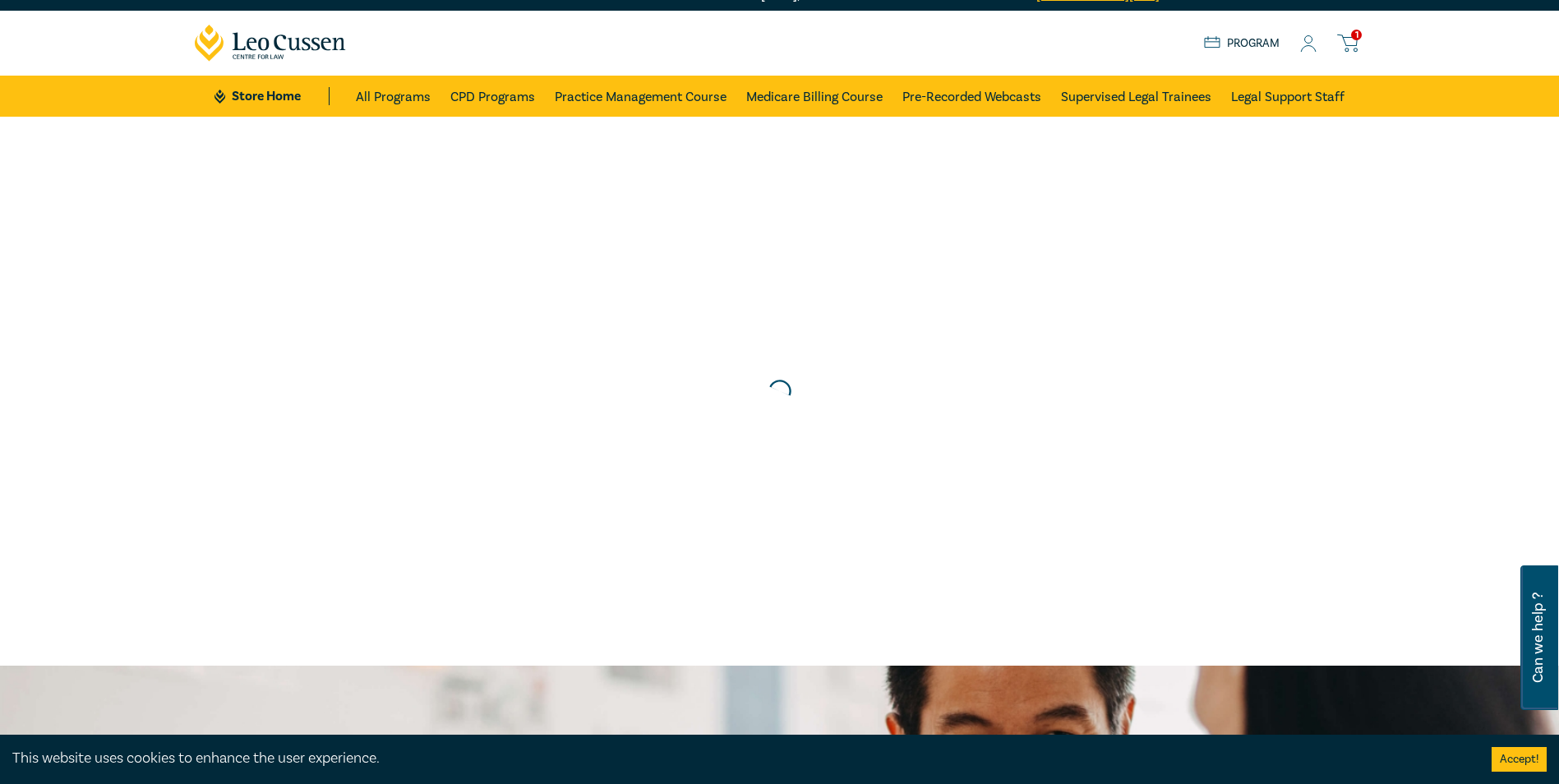
scroll to position [0, 0]
